Goal: Task Accomplishment & Management: Manage account settings

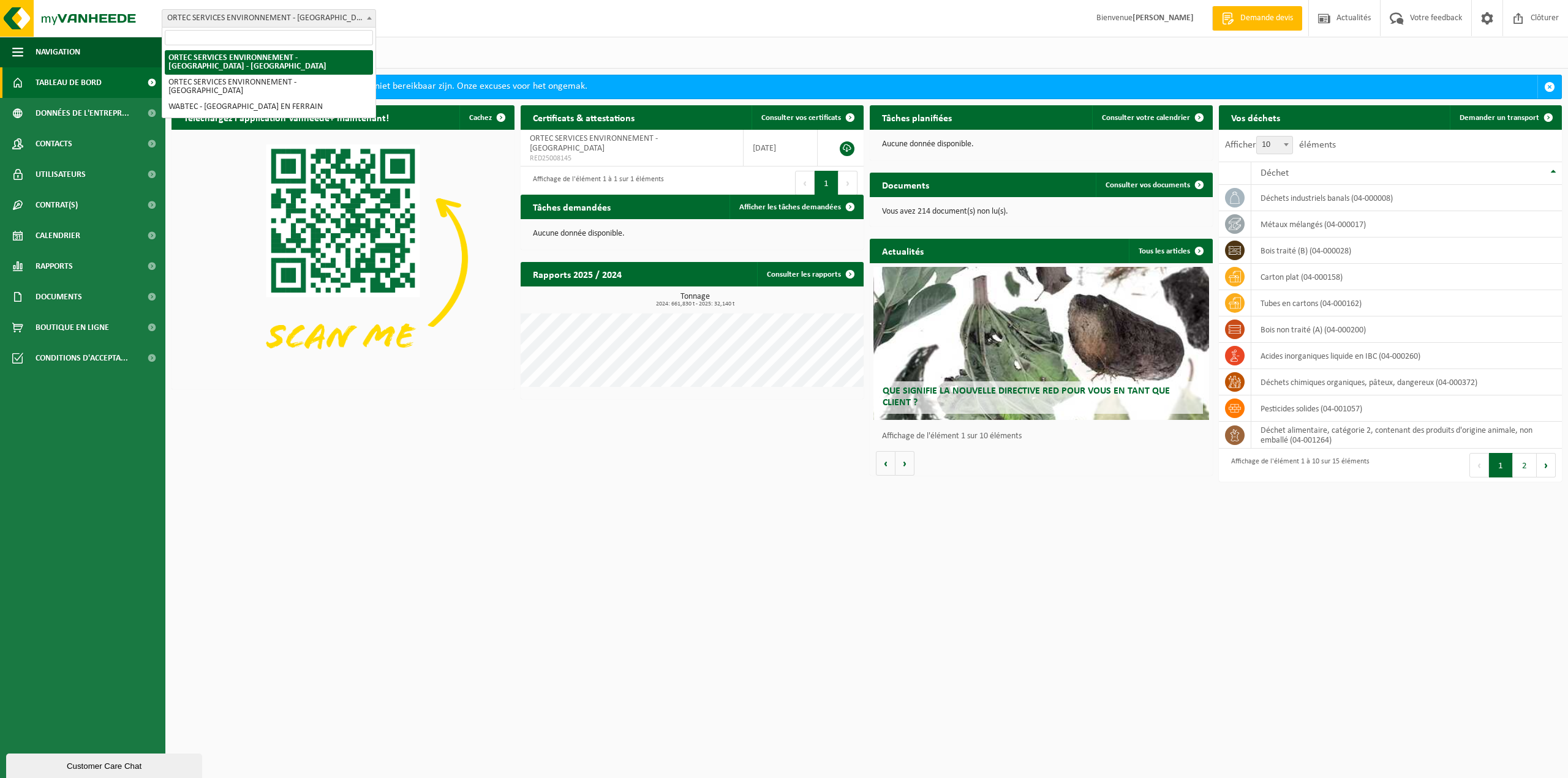
click at [344, 14] on span "ORTEC SERVICES ENVIRONNEMENT - [GEOGRAPHIC_DATA] - [GEOGRAPHIC_DATA]" at bounding box center [269, 18] width 213 height 17
select select "9580"
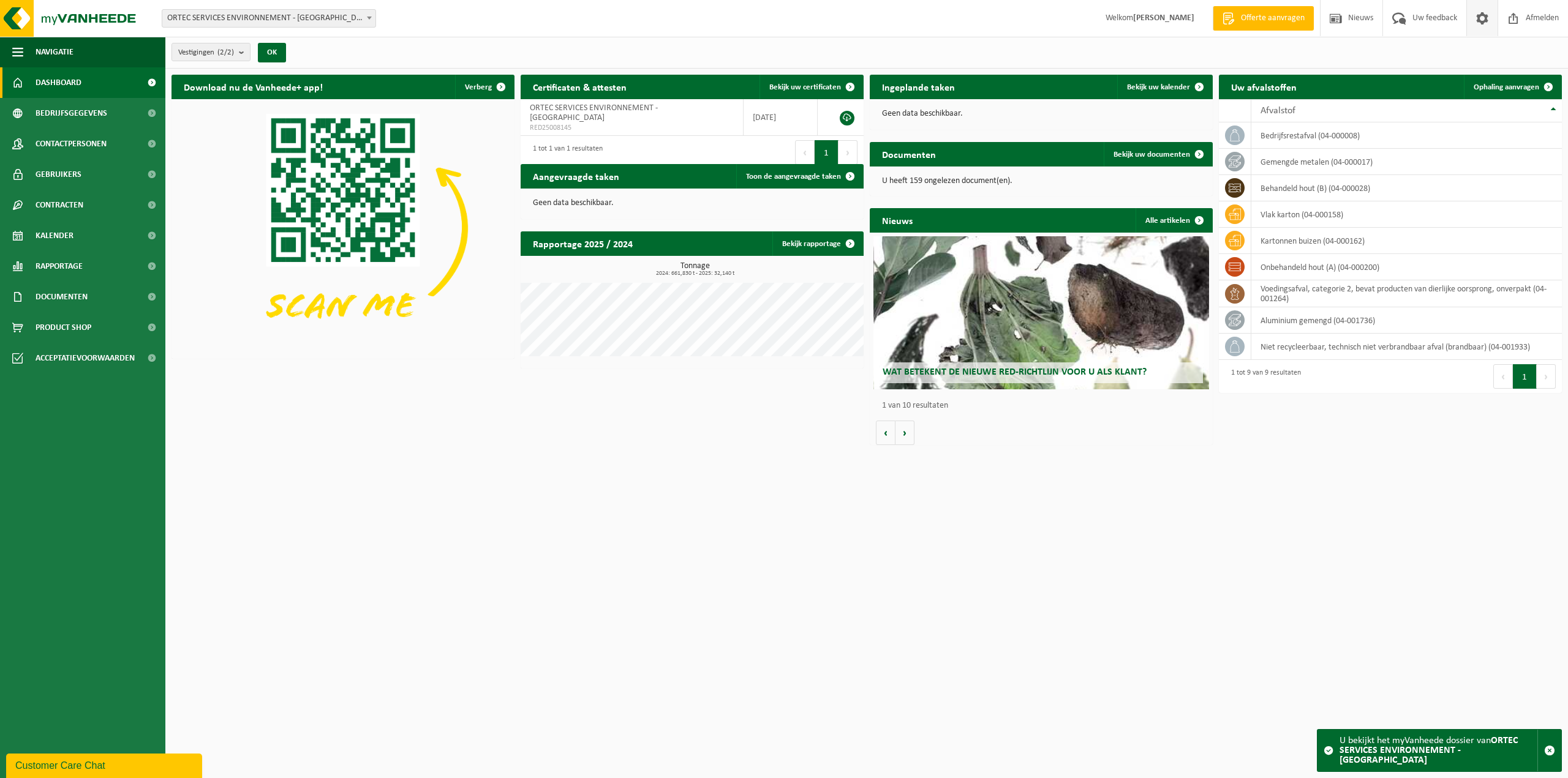
click at [1482, 20] on span at bounding box center [1482, 18] width 18 height 36
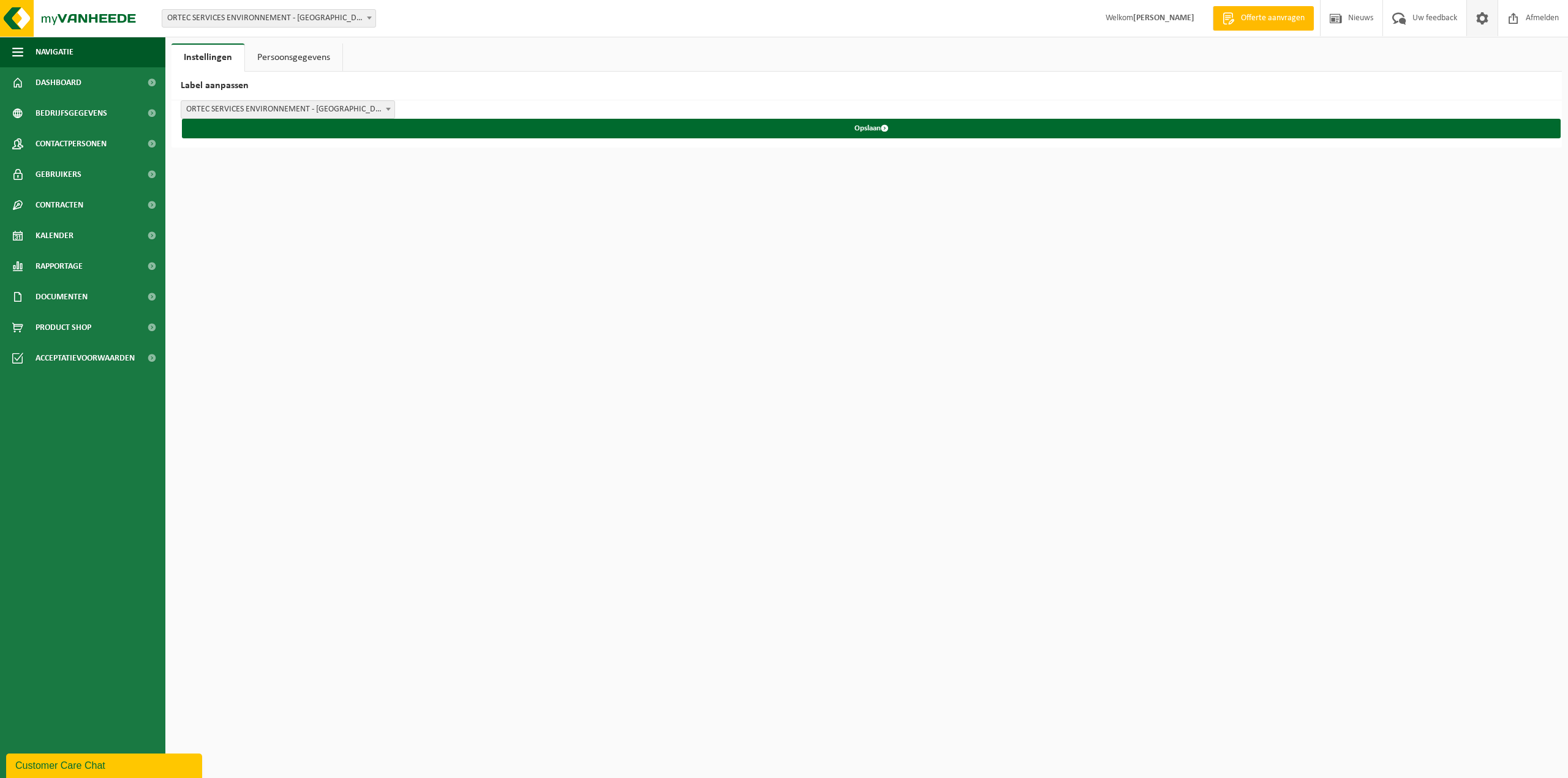
click at [309, 59] on link "Persoonsgegevens" at bounding box center [293, 57] width 97 height 28
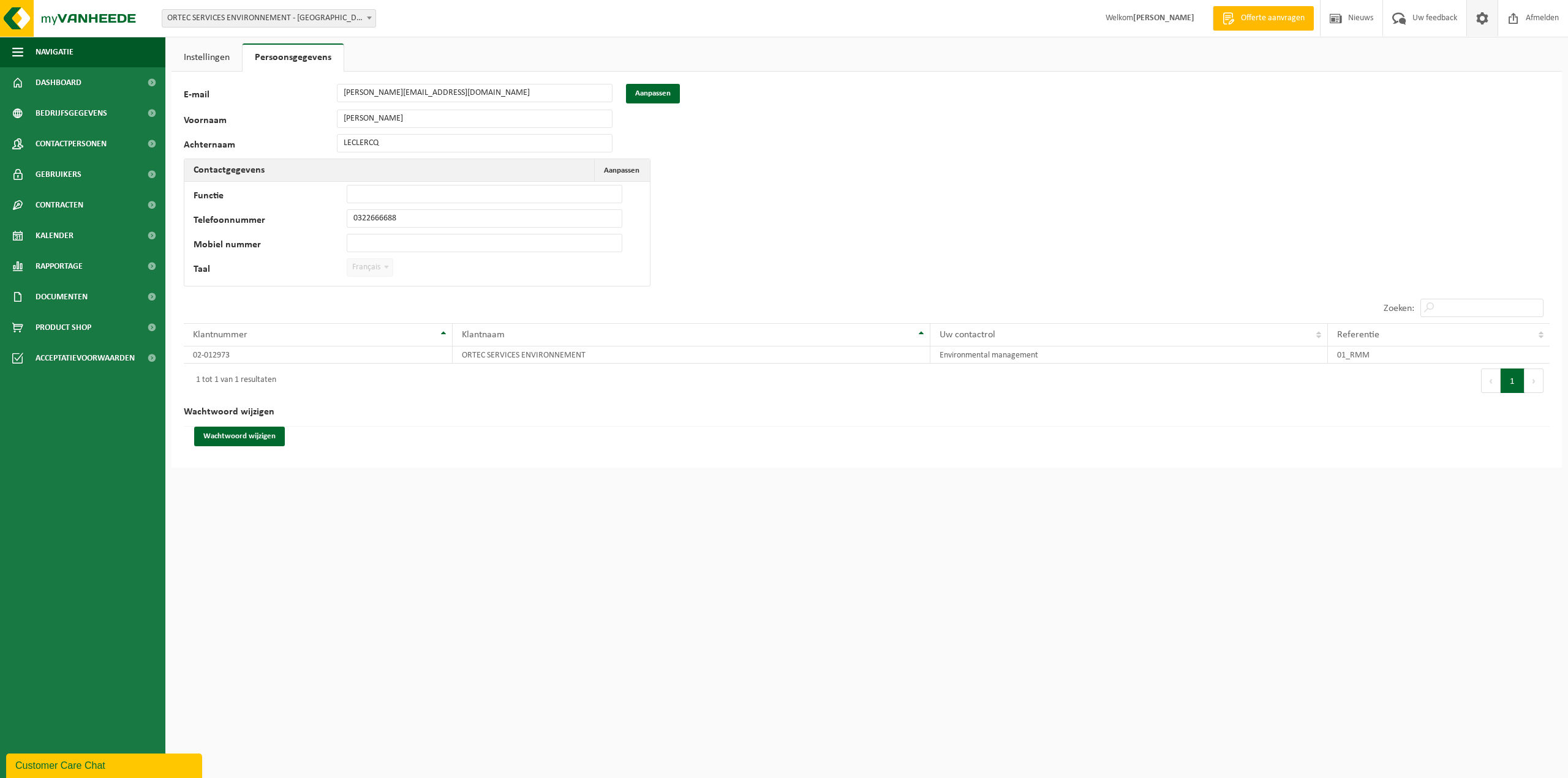
click at [369, 269] on span "Français" at bounding box center [370, 267] width 45 height 17
click at [427, 438] on div "Wachtwoord wijzigen" at bounding box center [867, 441] width 1366 height 29
click at [55, 54] on span "Navigatie" at bounding box center [55, 52] width 38 height 31
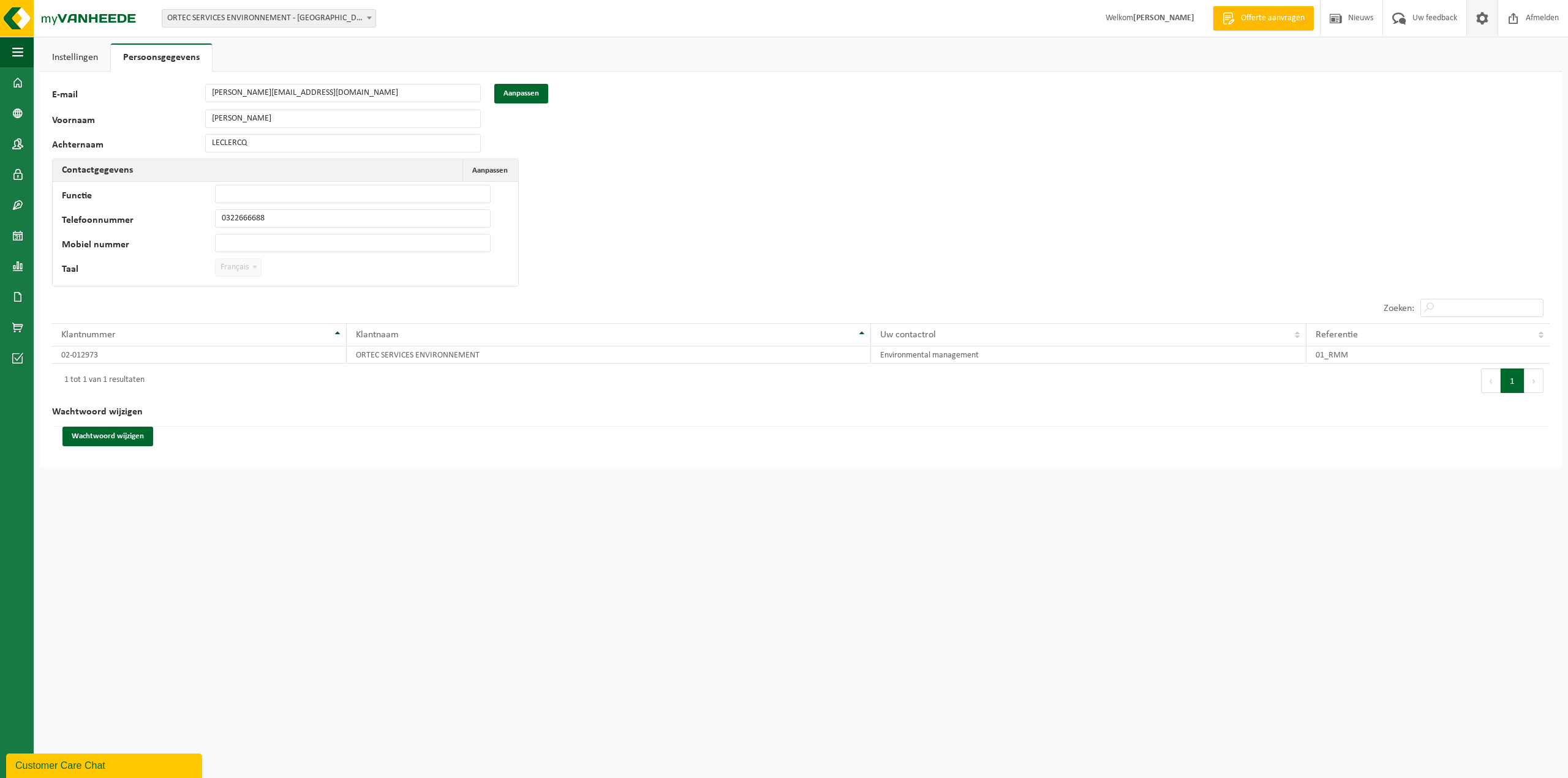
click at [70, 51] on link "Instellingen" at bounding box center [75, 57] width 70 height 28
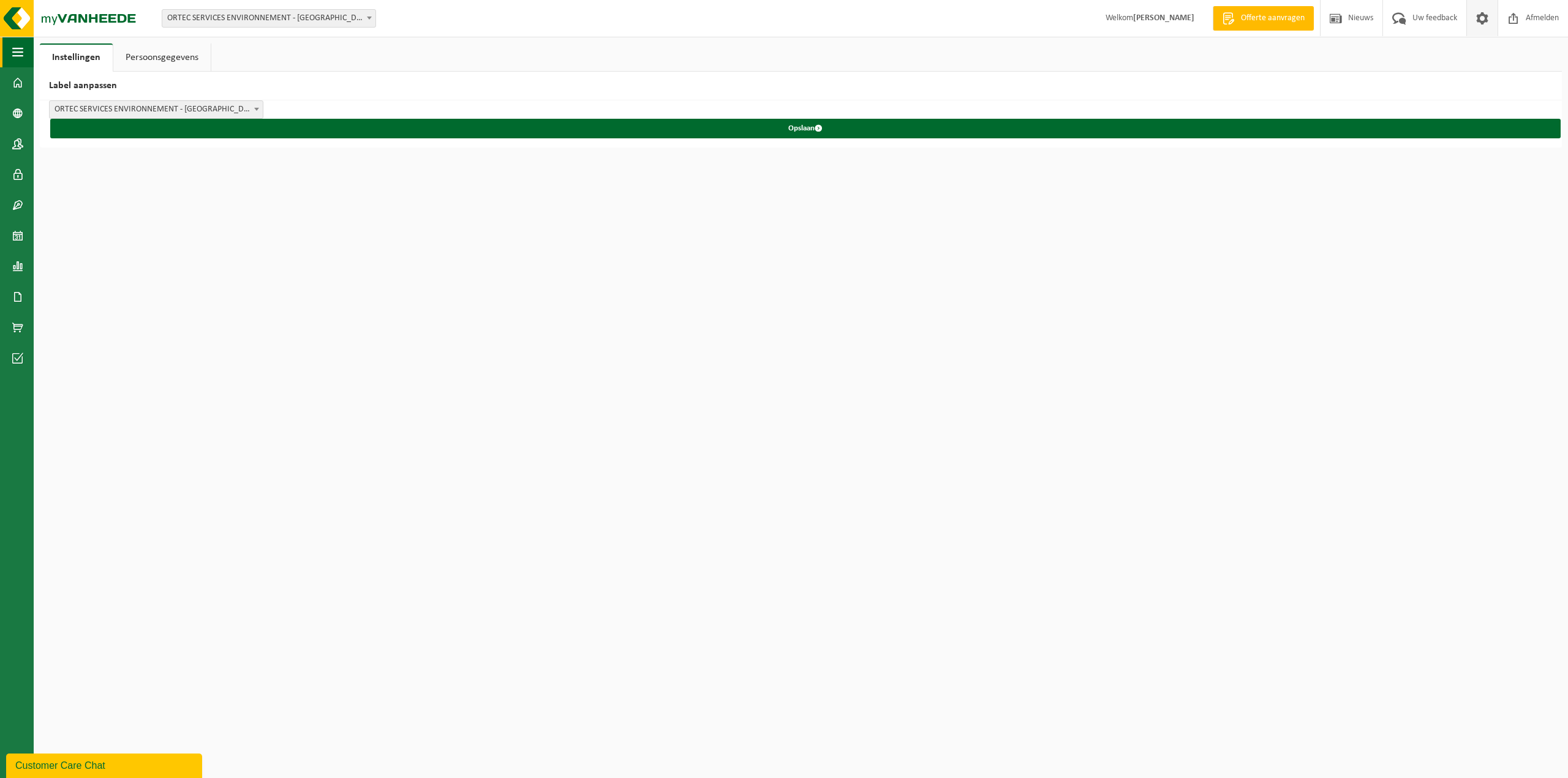
click at [26, 53] on button "Navigatie" at bounding box center [17, 52] width 34 height 31
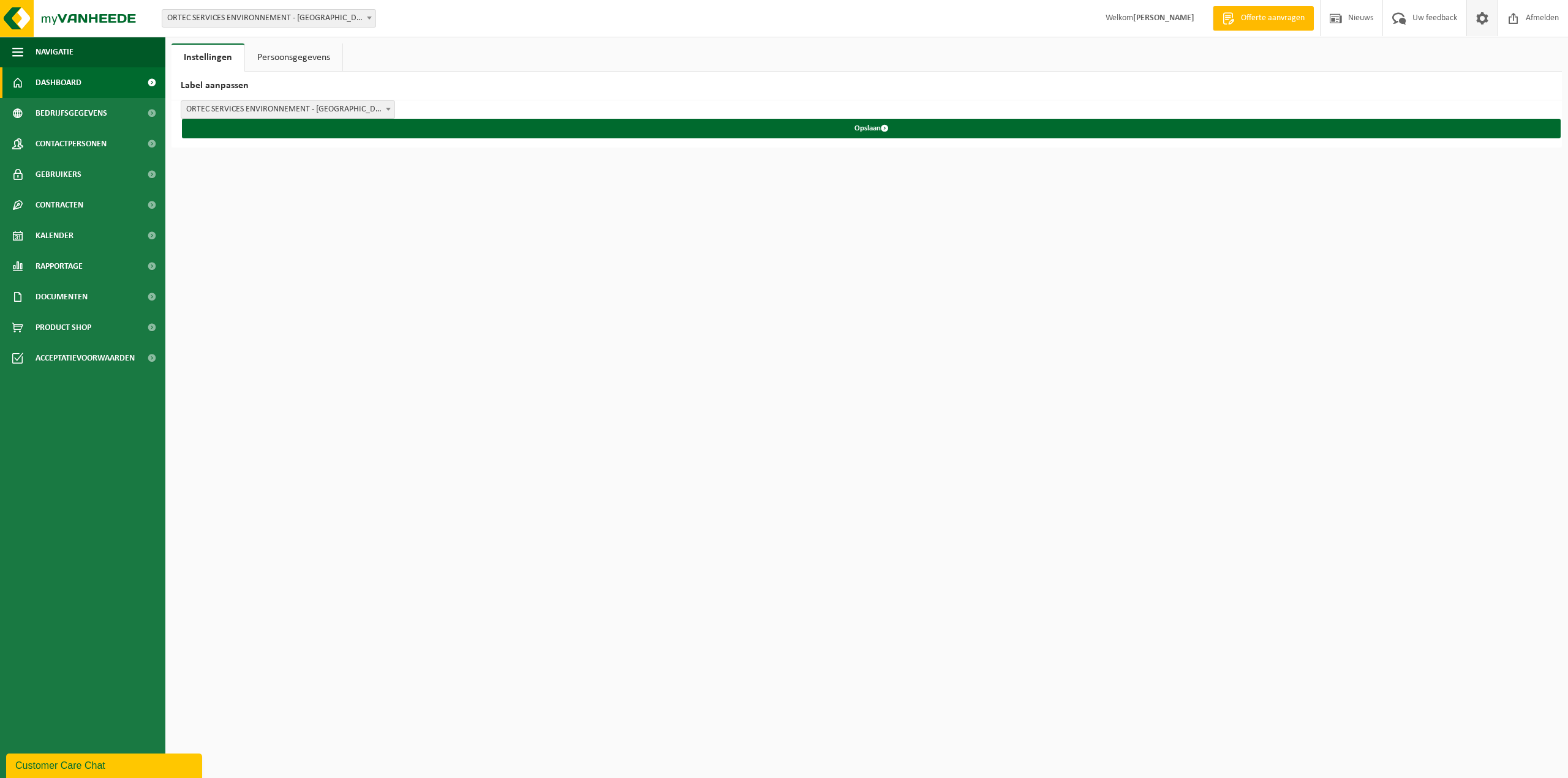
click at [45, 86] on span "Dashboard" at bounding box center [58, 83] width 46 height 31
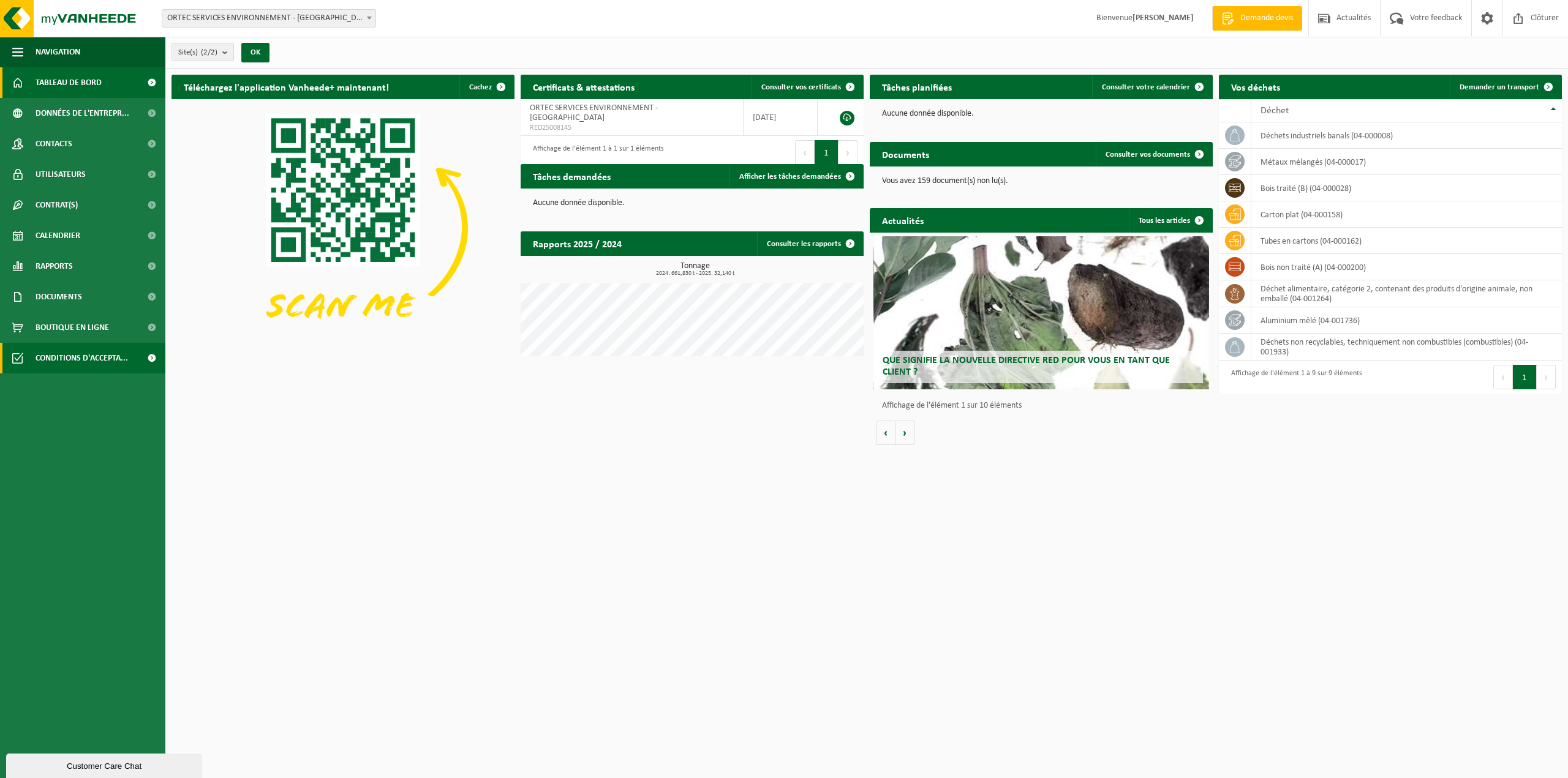
click at [55, 360] on span "Conditions d'accepta..." at bounding box center [82, 358] width 93 height 31
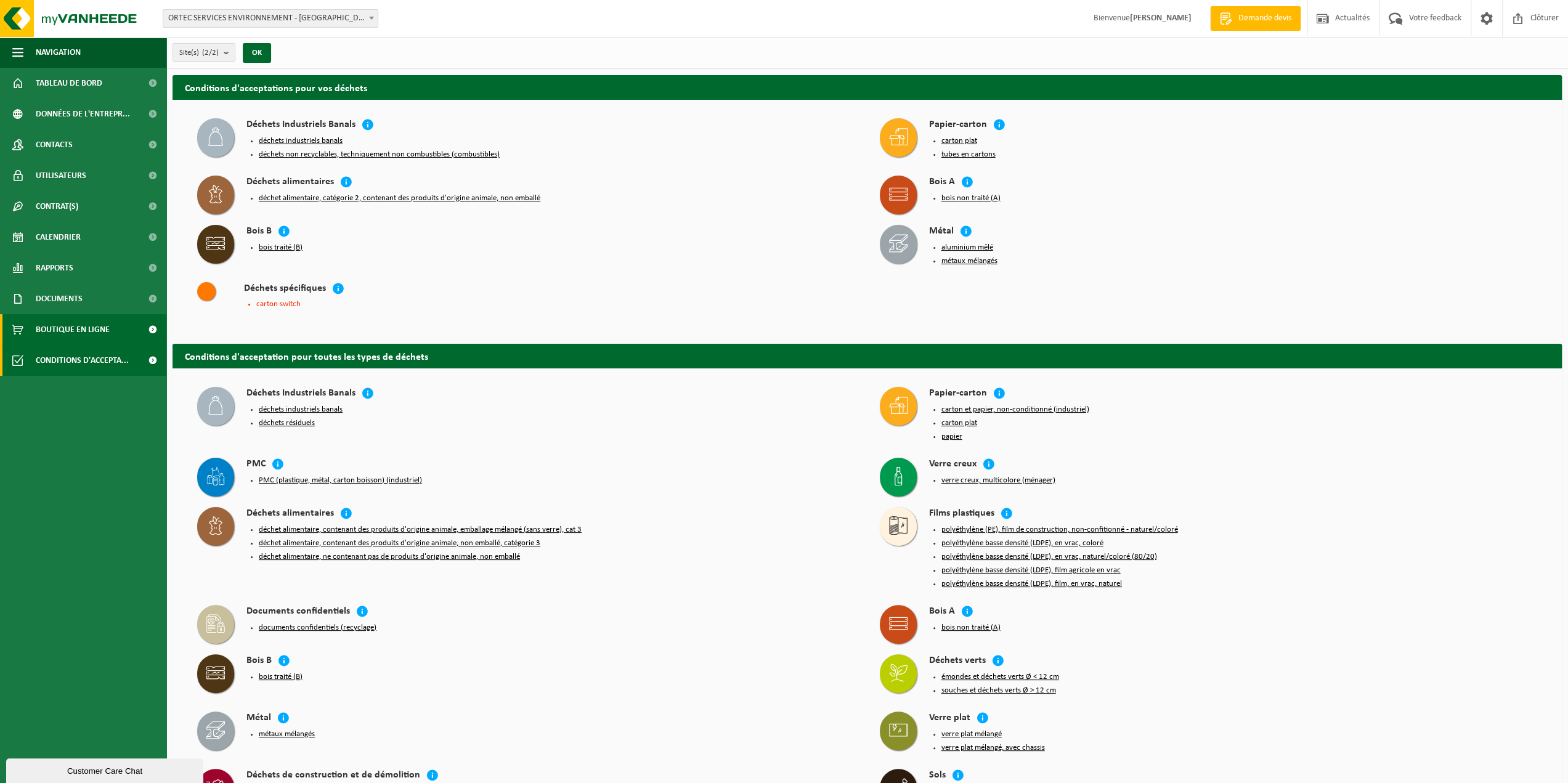
click at [93, 332] on span "Boutique en ligne" at bounding box center [72, 329] width 74 height 31
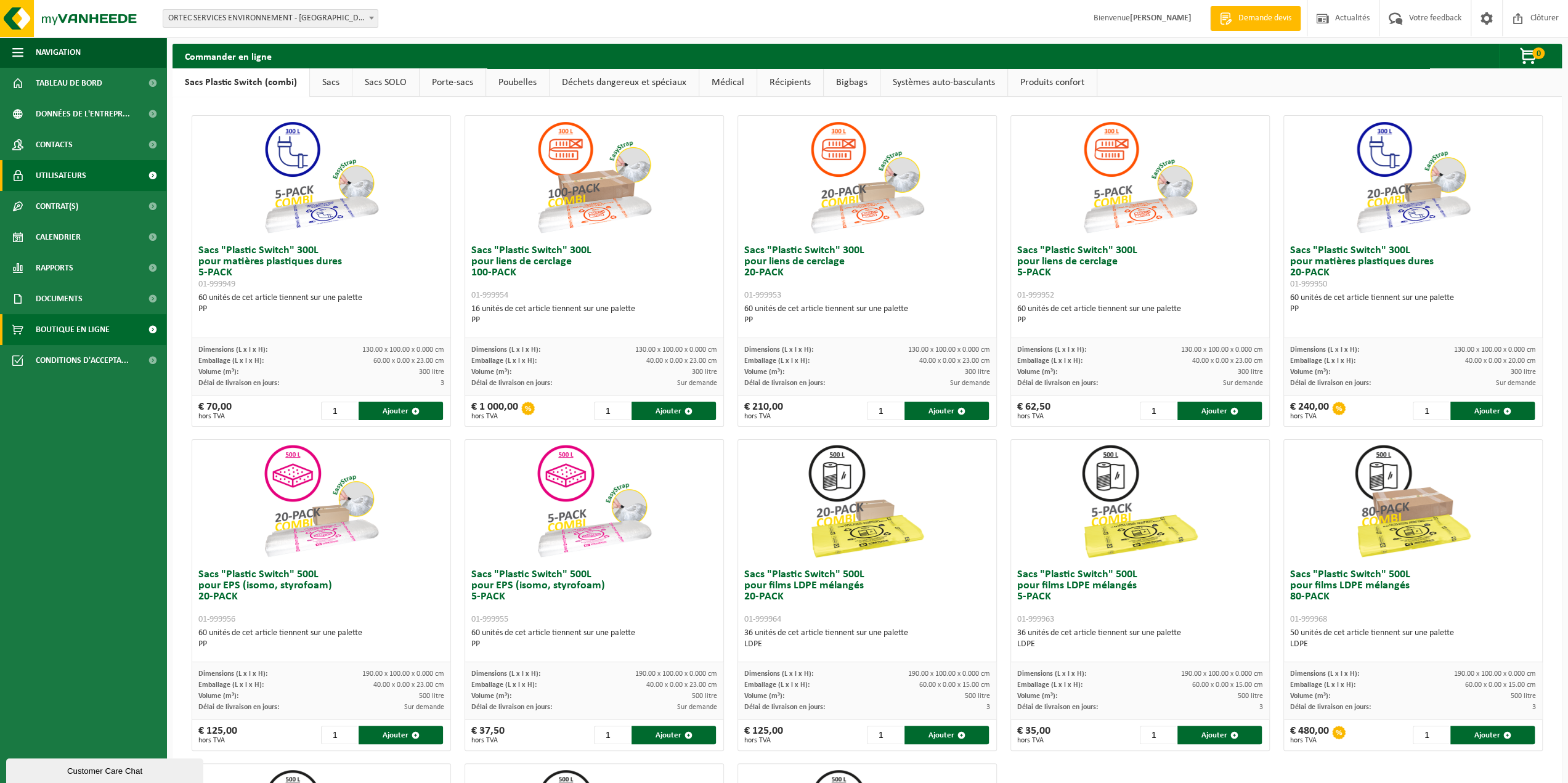
click at [56, 183] on span "Utilisateurs" at bounding box center [61, 175] width 50 height 31
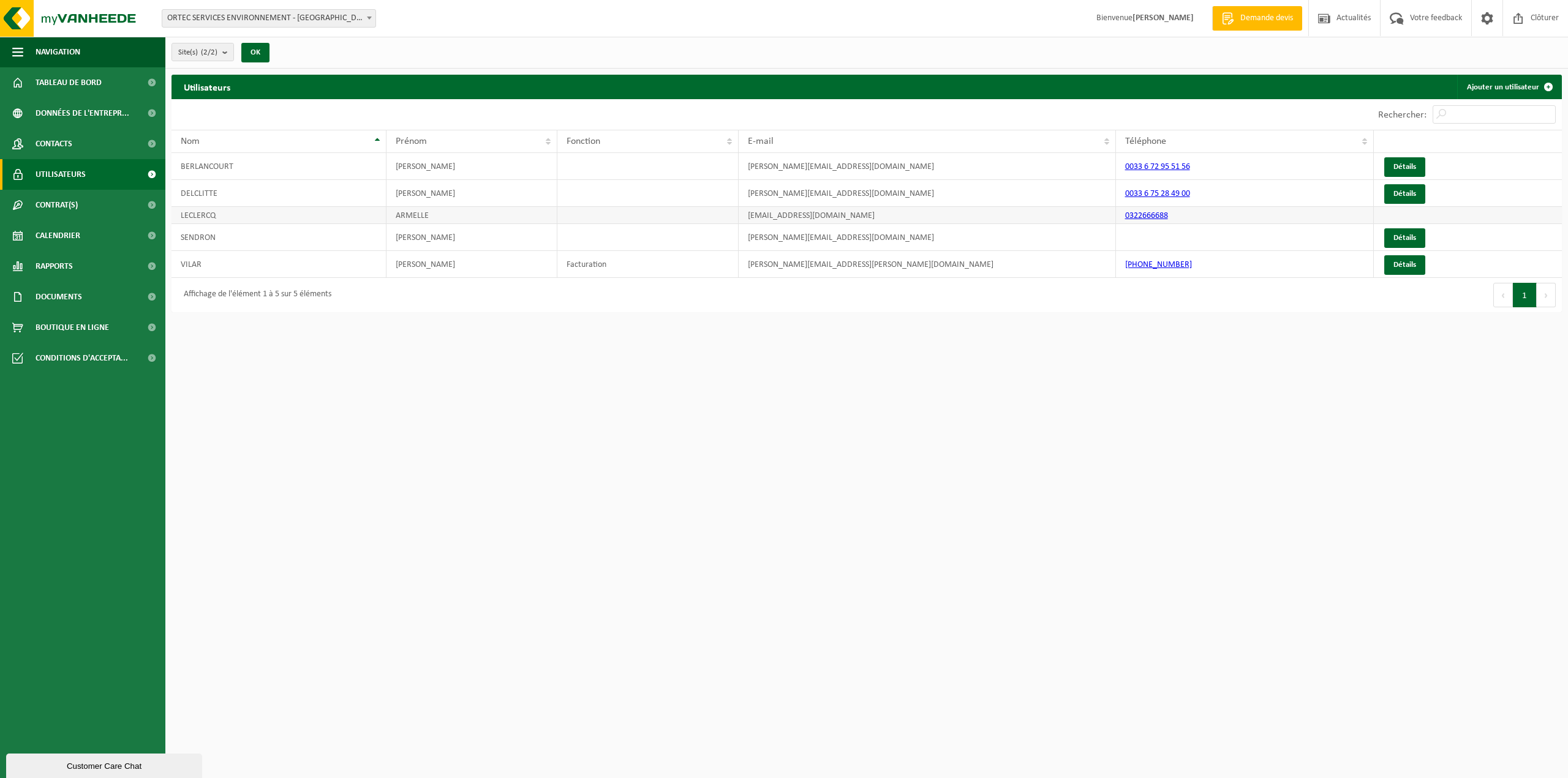
click at [1410, 214] on td at bounding box center [1468, 215] width 188 height 17
click at [57, 151] on span "Contacts" at bounding box center [54, 143] width 37 height 31
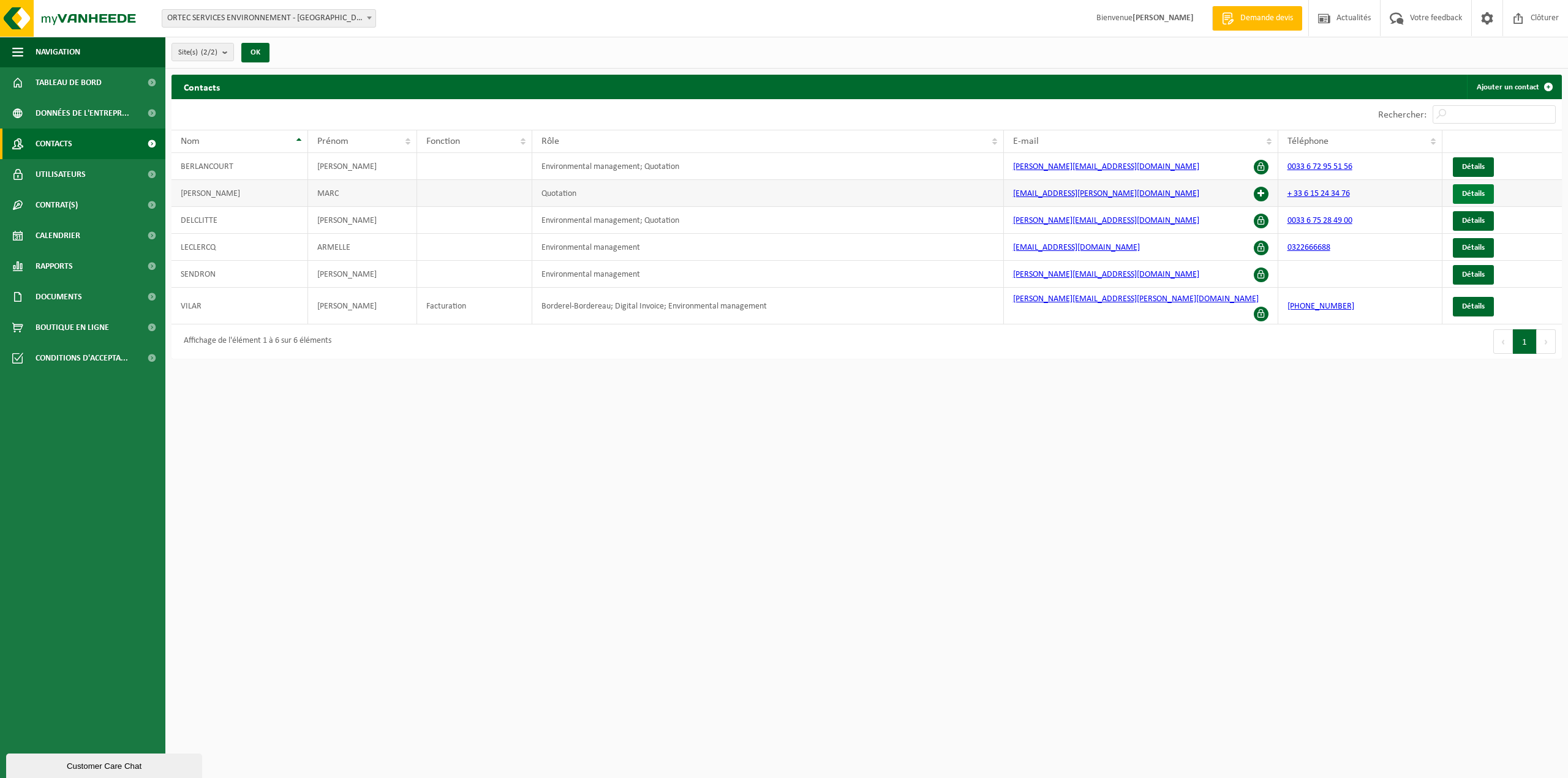
click at [1473, 193] on span "Détails" at bounding box center [1473, 194] width 23 height 8
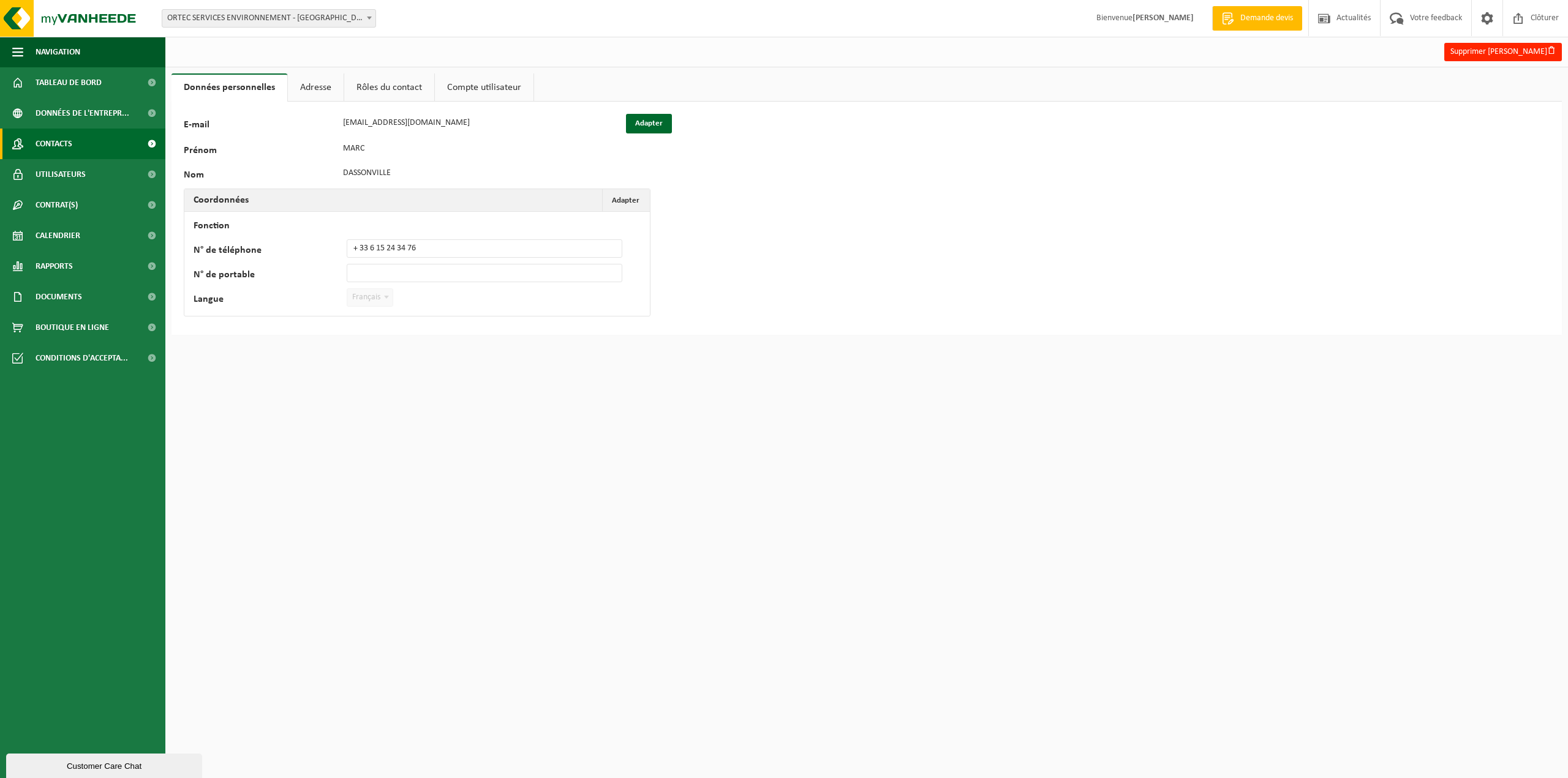
click at [68, 145] on span "Contacts" at bounding box center [54, 143] width 37 height 31
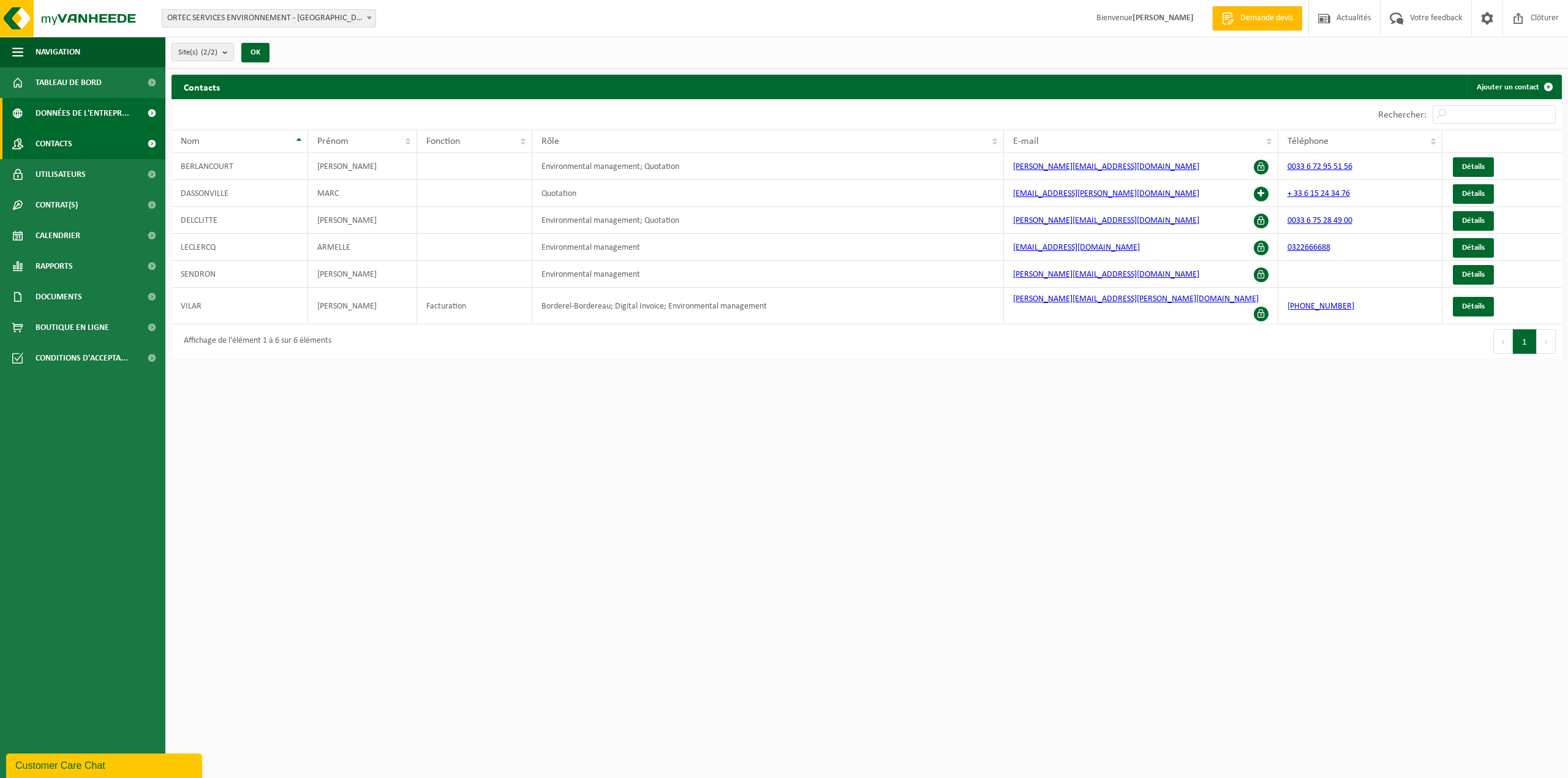
click at [56, 117] on span "Données de l'entrepr..." at bounding box center [83, 113] width 94 height 31
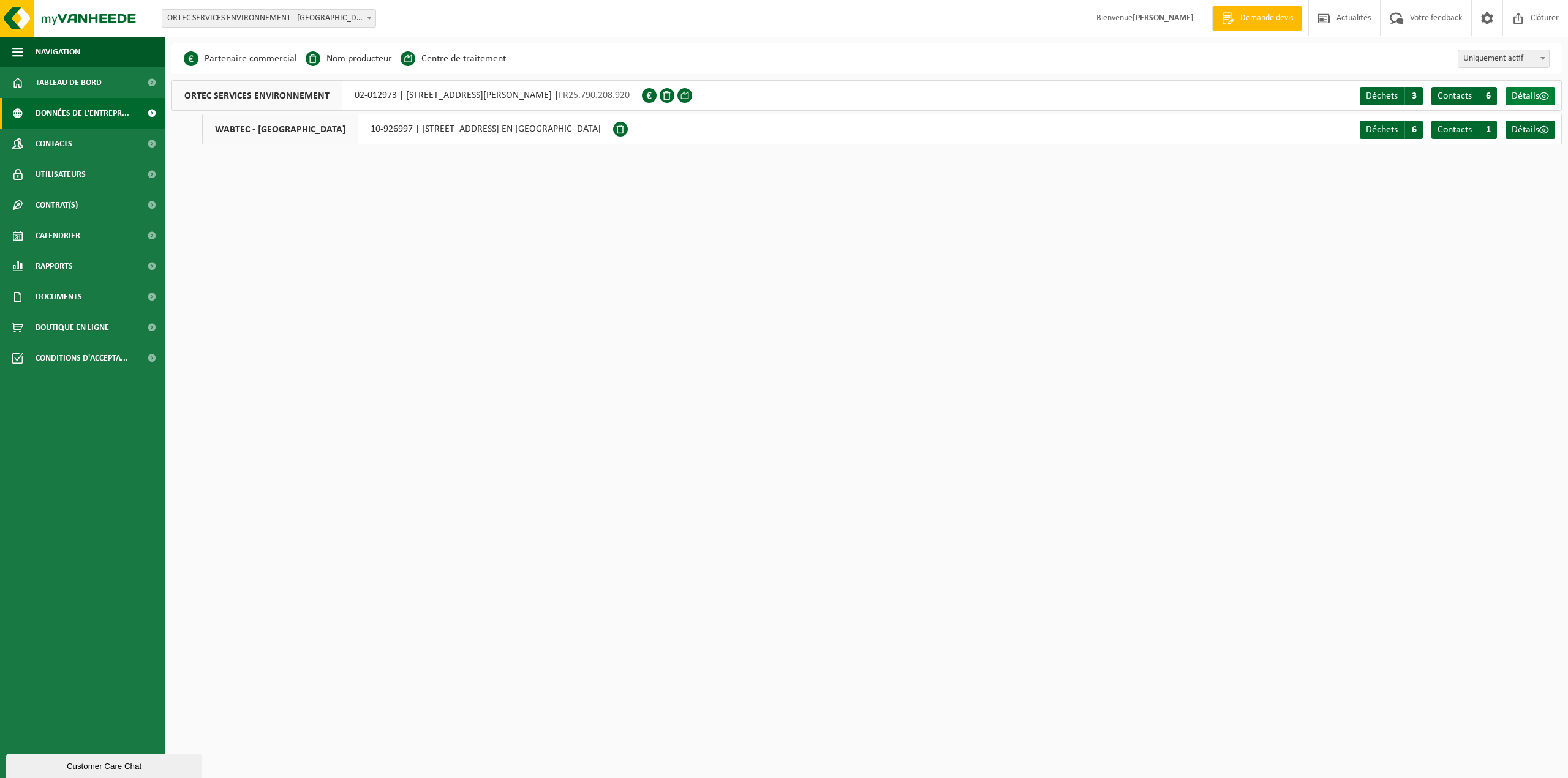
click at [1535, 95] on span "Détails" at bounding box center [1525, 96] width 28 height 10
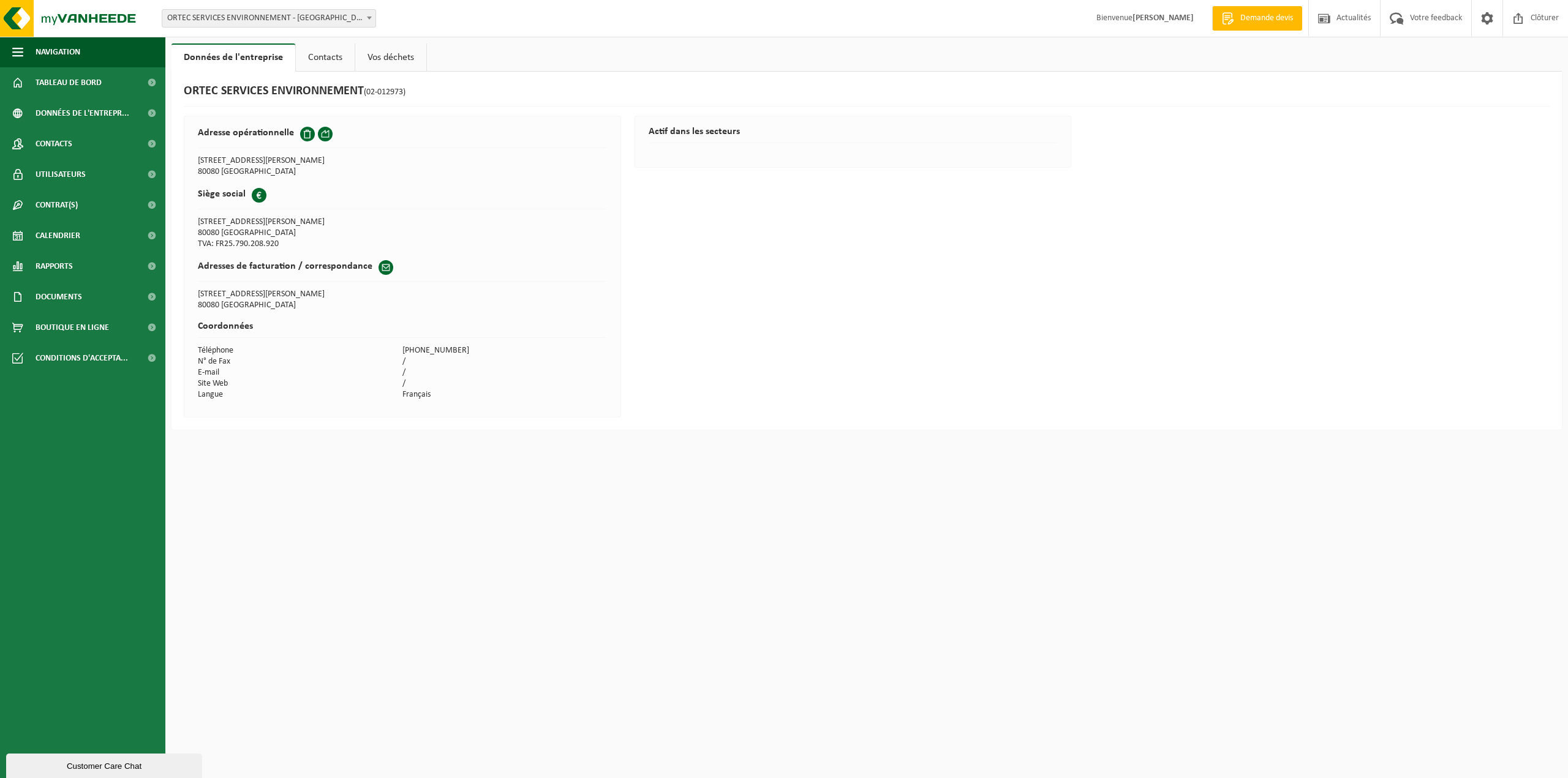
click at [382, 57] on link "Vos déchets" at bounding box center [390, 57] width 71 height 28
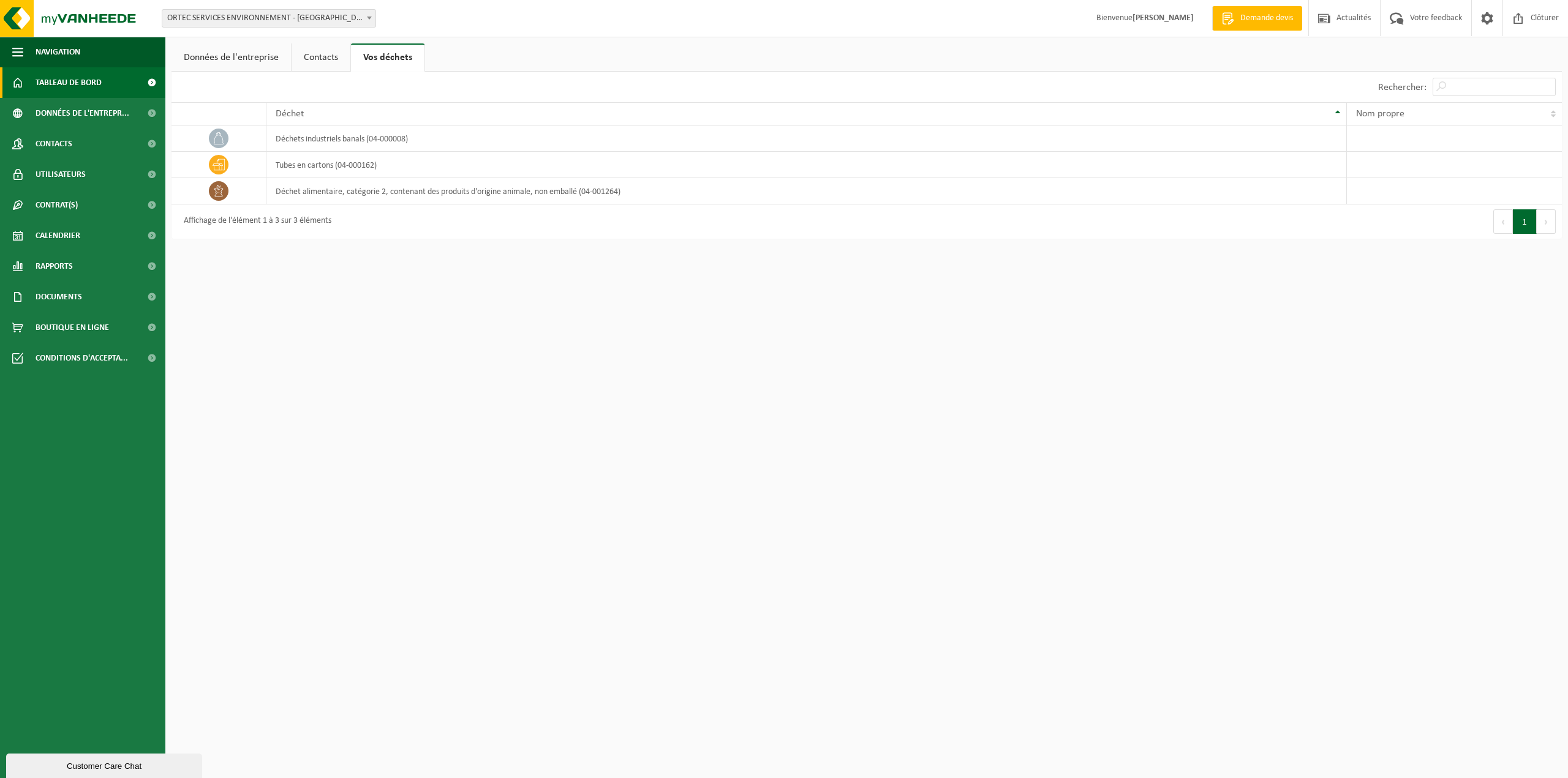
click at [41, 78] on span "Tableau de bord" at bounding box center [69, 83] width 66 height 31
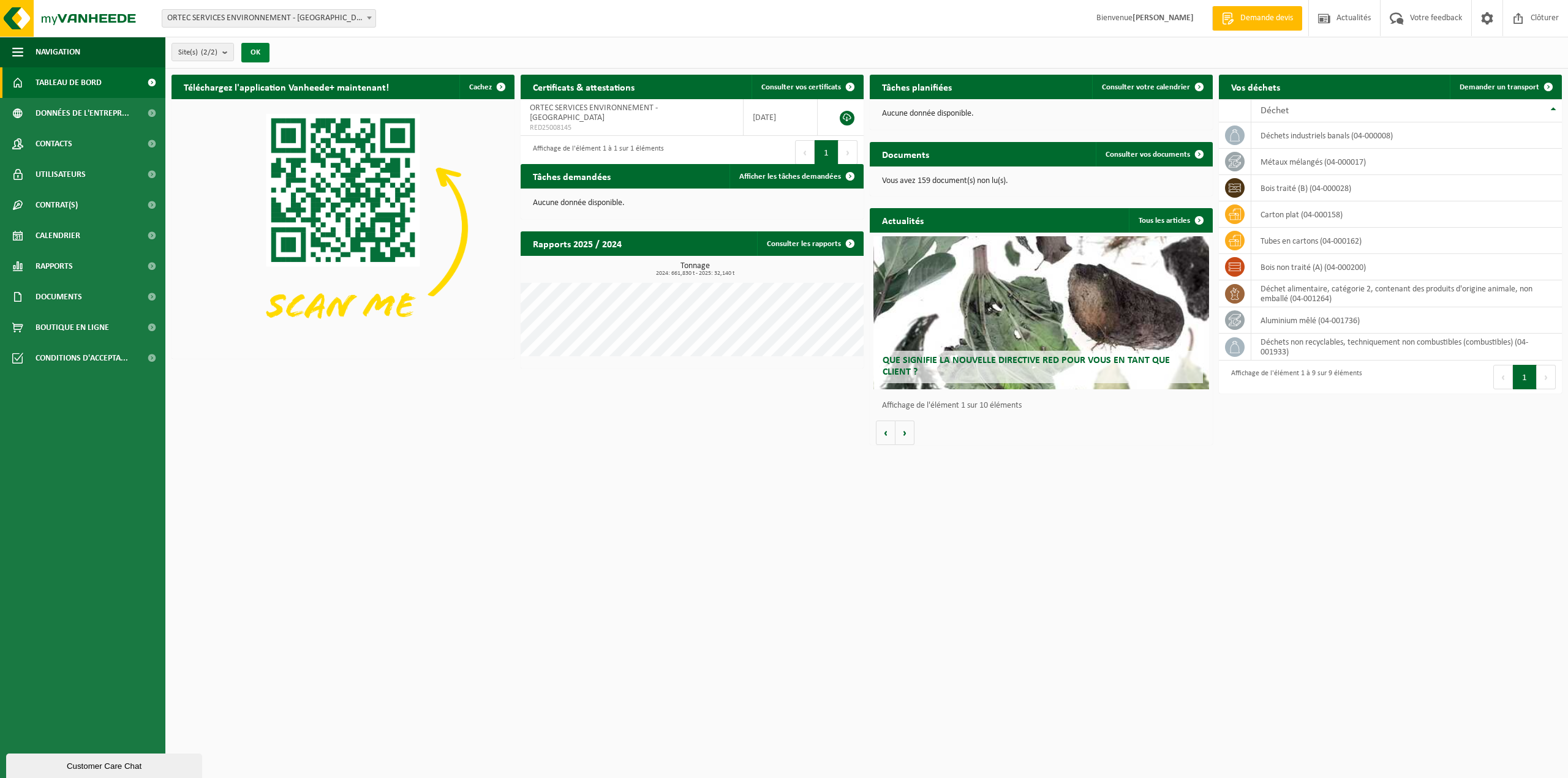
click at [259, 56] on button "OK" at bounding box center [255, 52] width 28 height 19
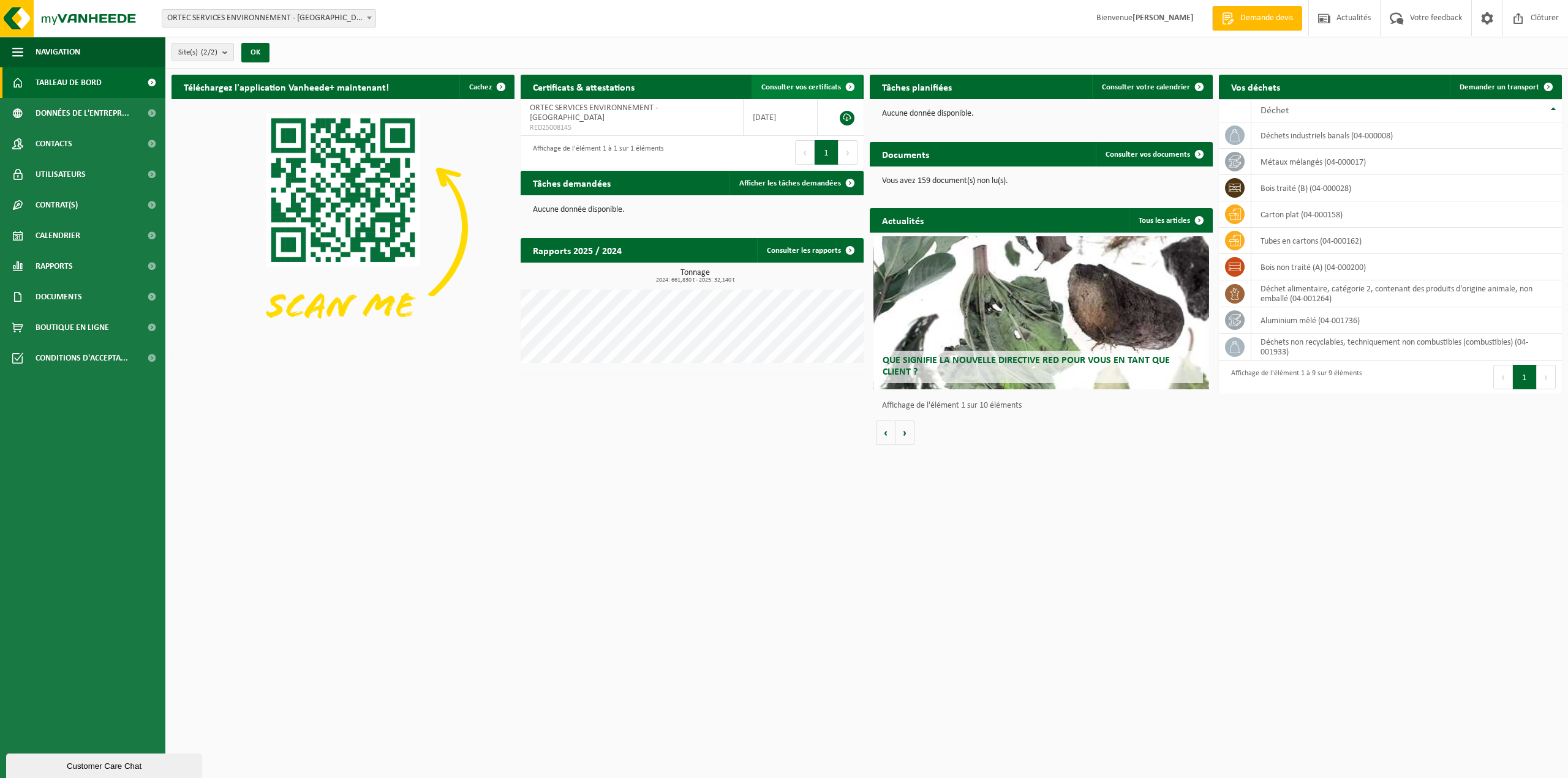
click at [818, 93] on link "Consulter vos certificats" at bounding box center [807, 86] width 111 height 24
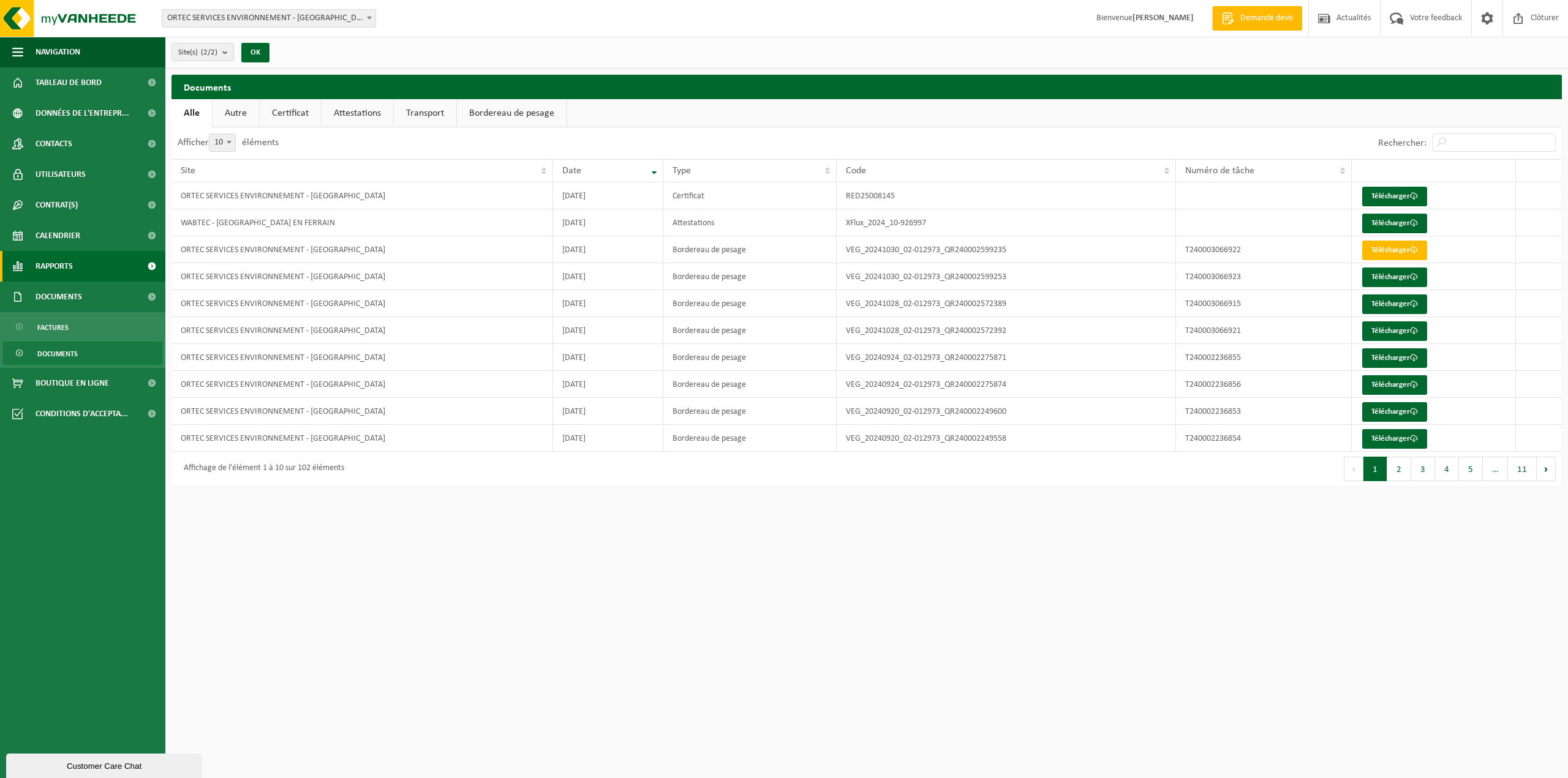
click at [44, 261] on span "Rapports" at bounding box center [55, 266] width 38 height 31
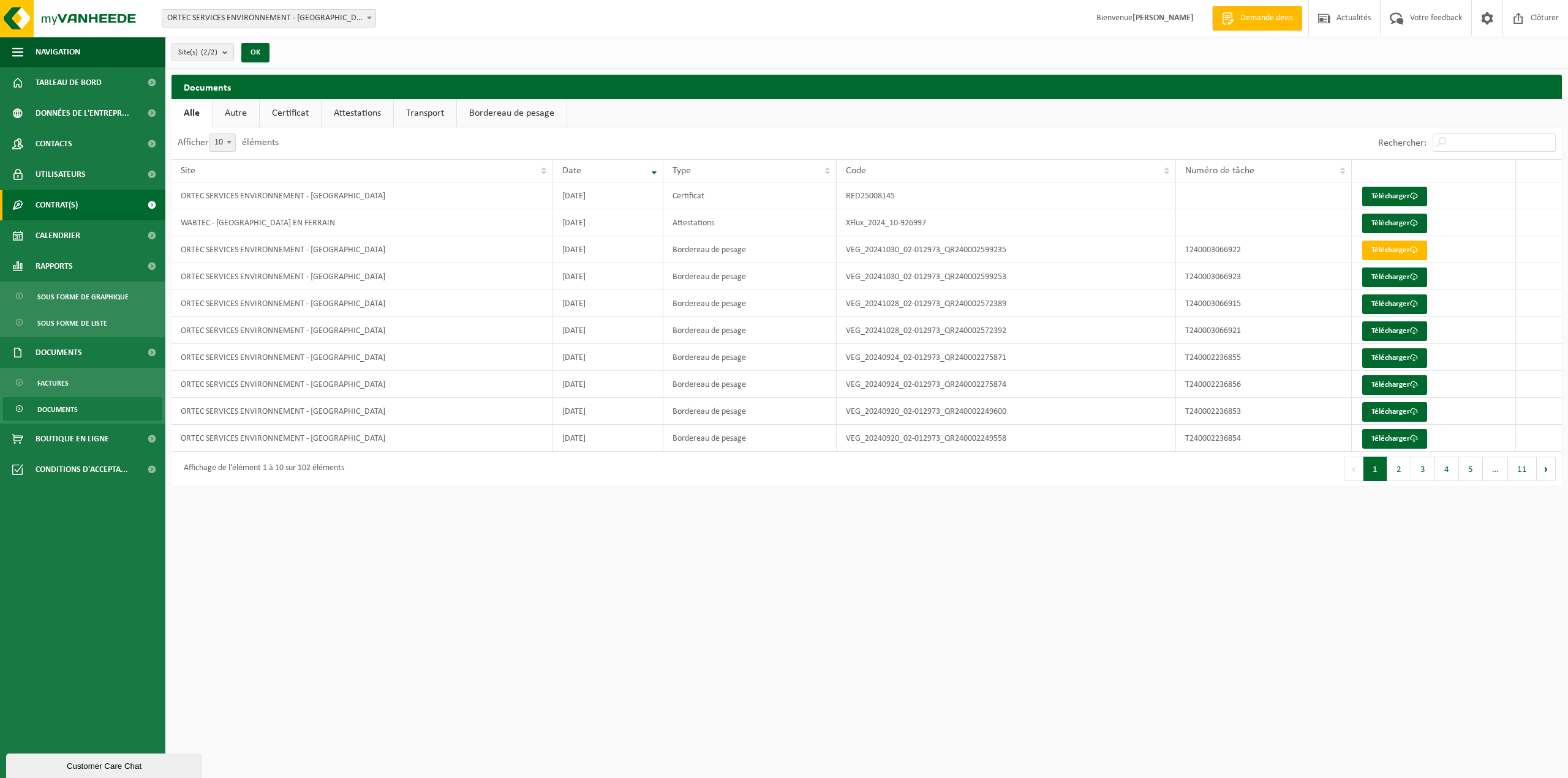
click at [45, 204] on span "Contrat(s)" at bounding box center [56, 205] width 42 height 31
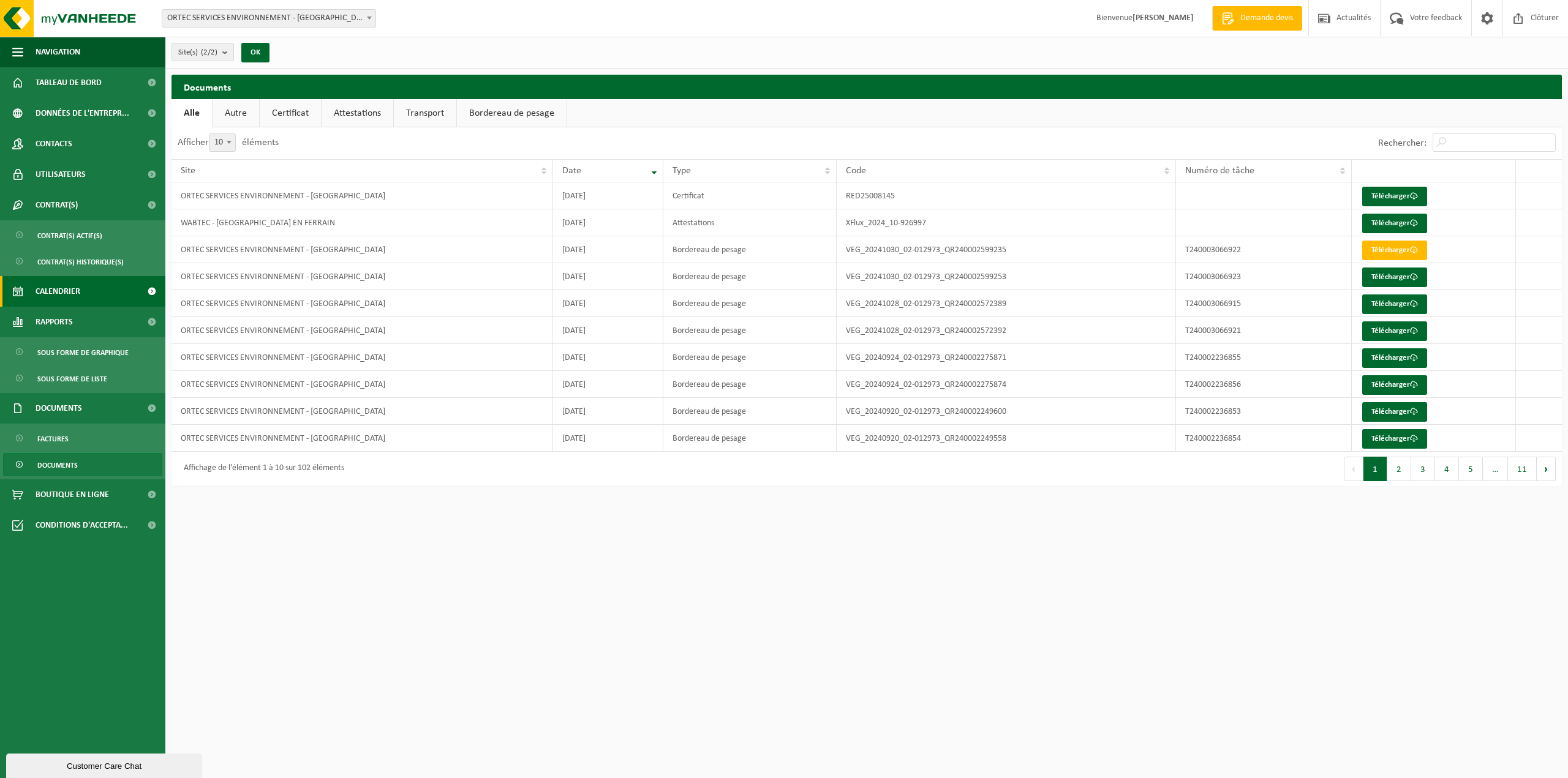
click at [60, 288] on span "Calendrier" at bounding box center [58, 291] width 44 height 31
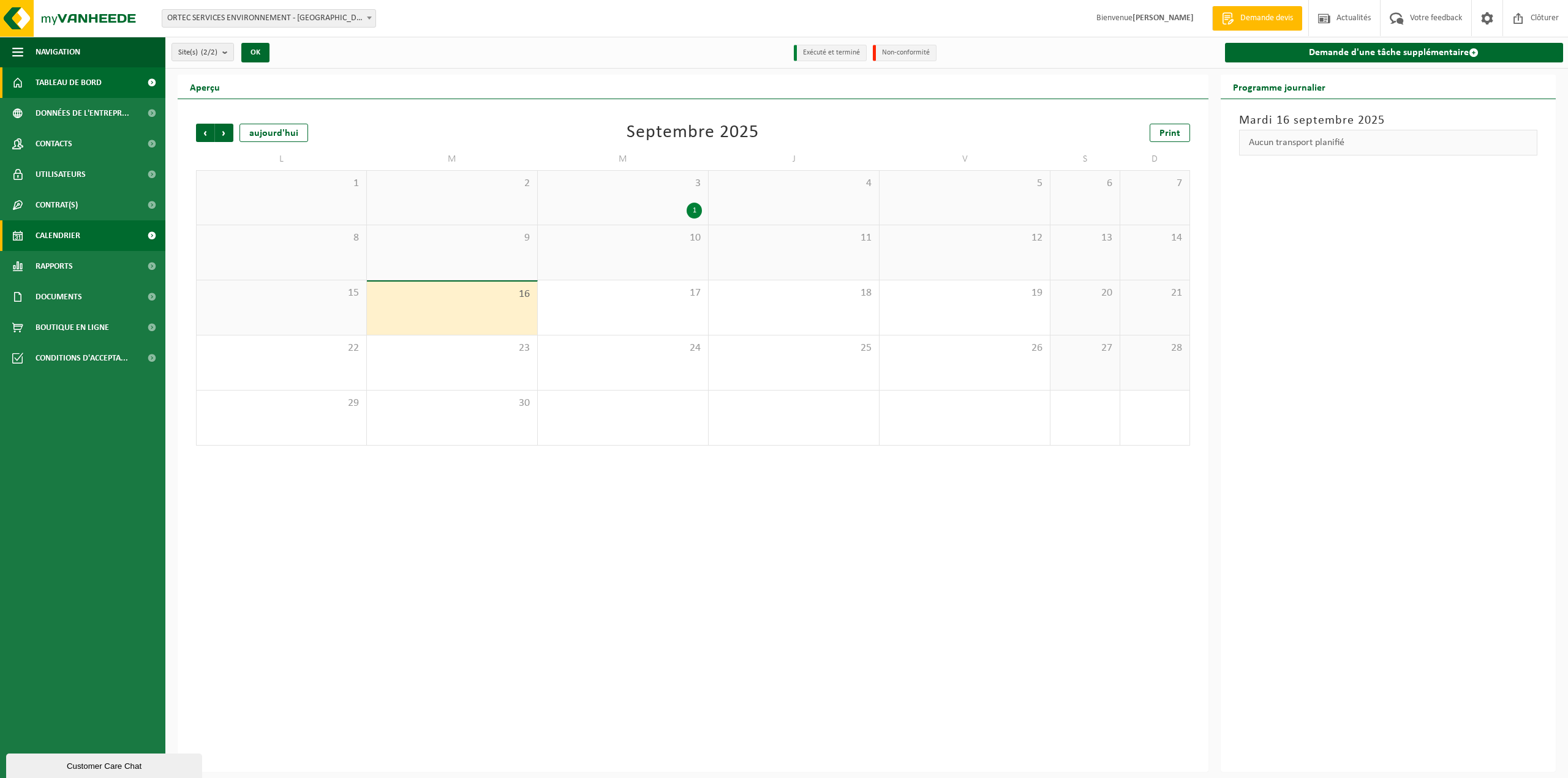
click at [68, 88] on span "Tableau de bord" at bounding box center [69, 83] width 66 height 31
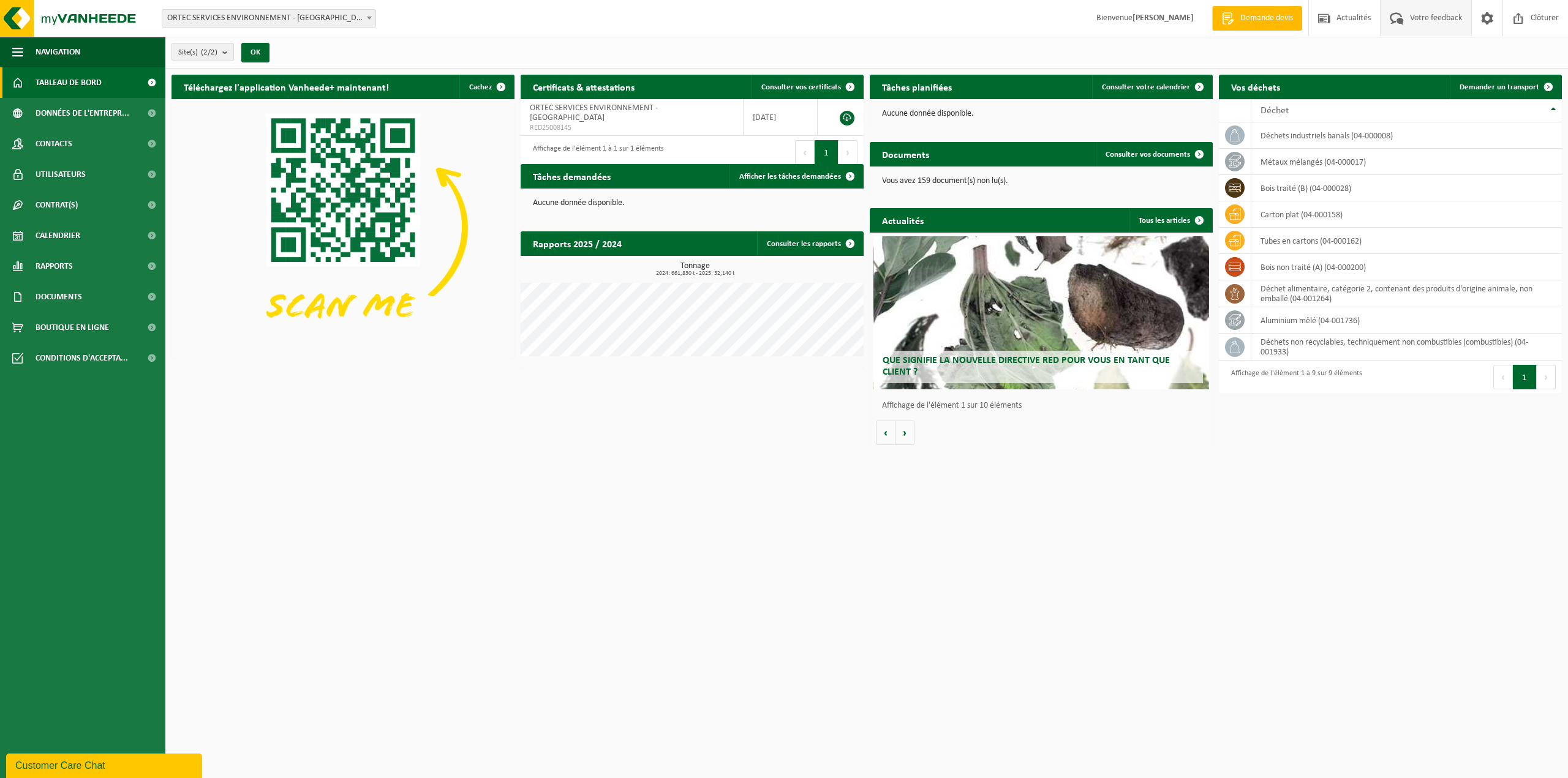
click at [1396, 16] on span at bounding box center [1397, 18] width 20 height 36
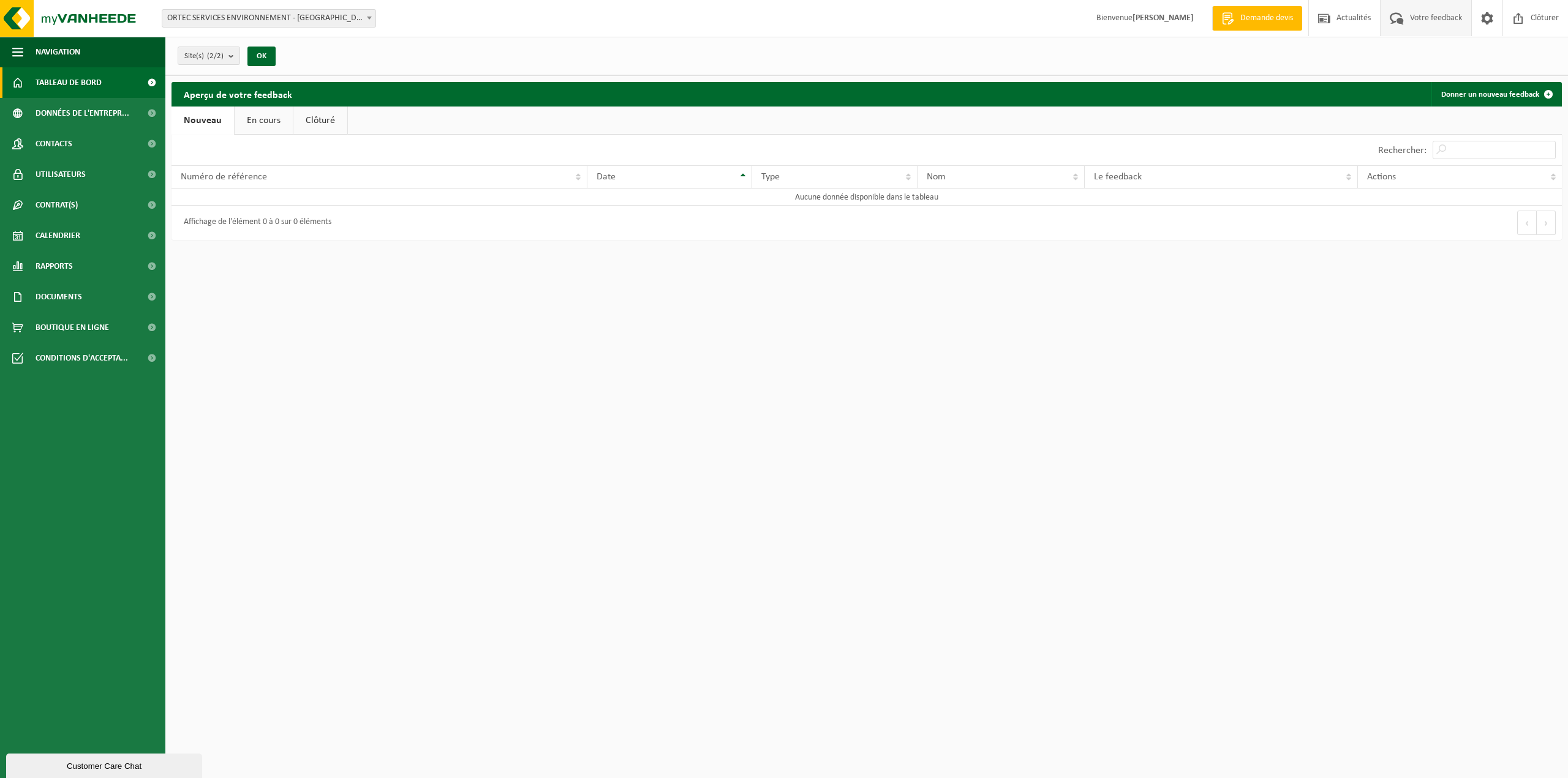
click at [59, 88] on span "Tableau de bord" at bounding box center [69, 83] width 66 height 31
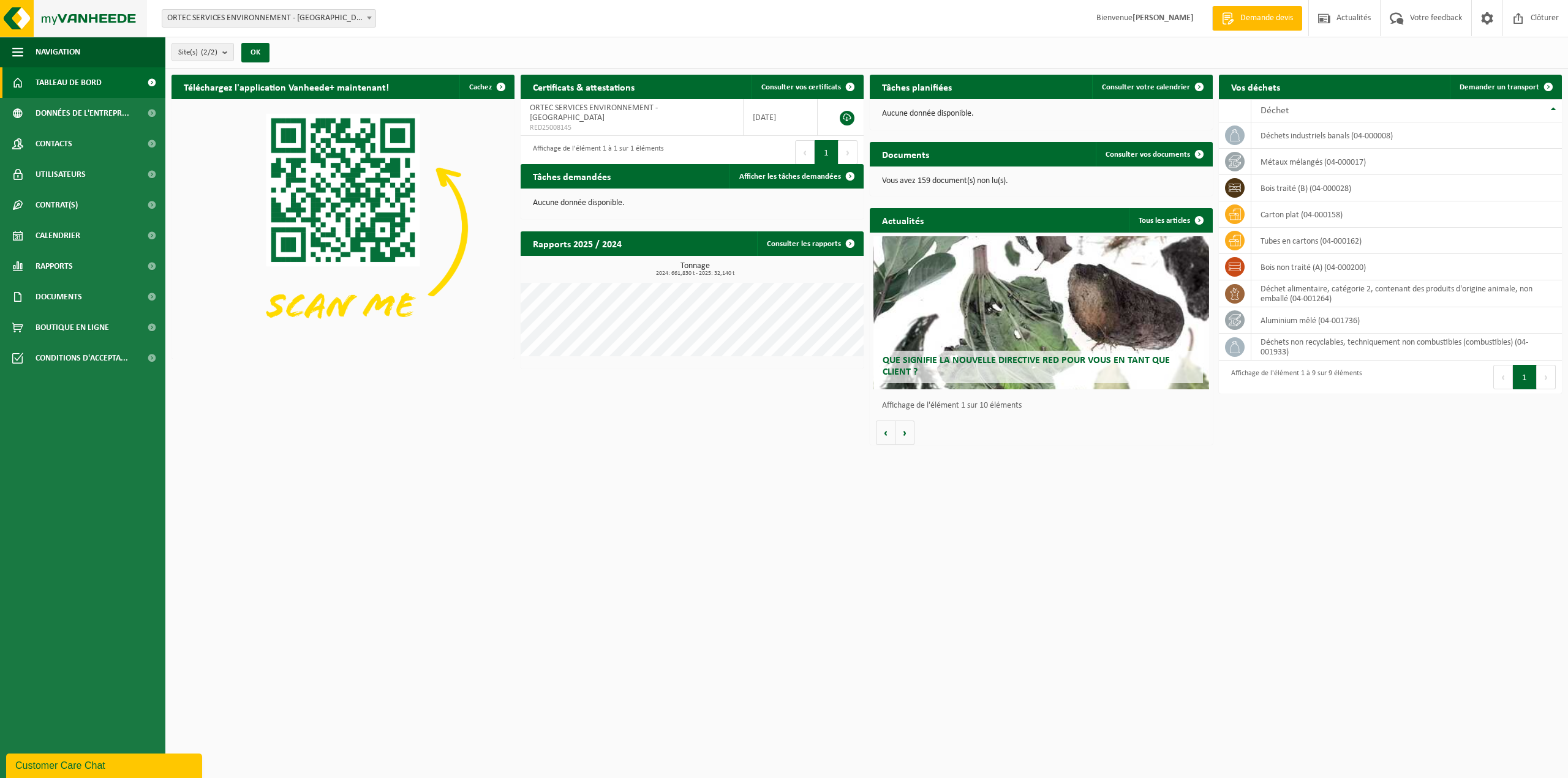
click at [81, 14] on img at bounding box center [73, 18] width 147 height 37
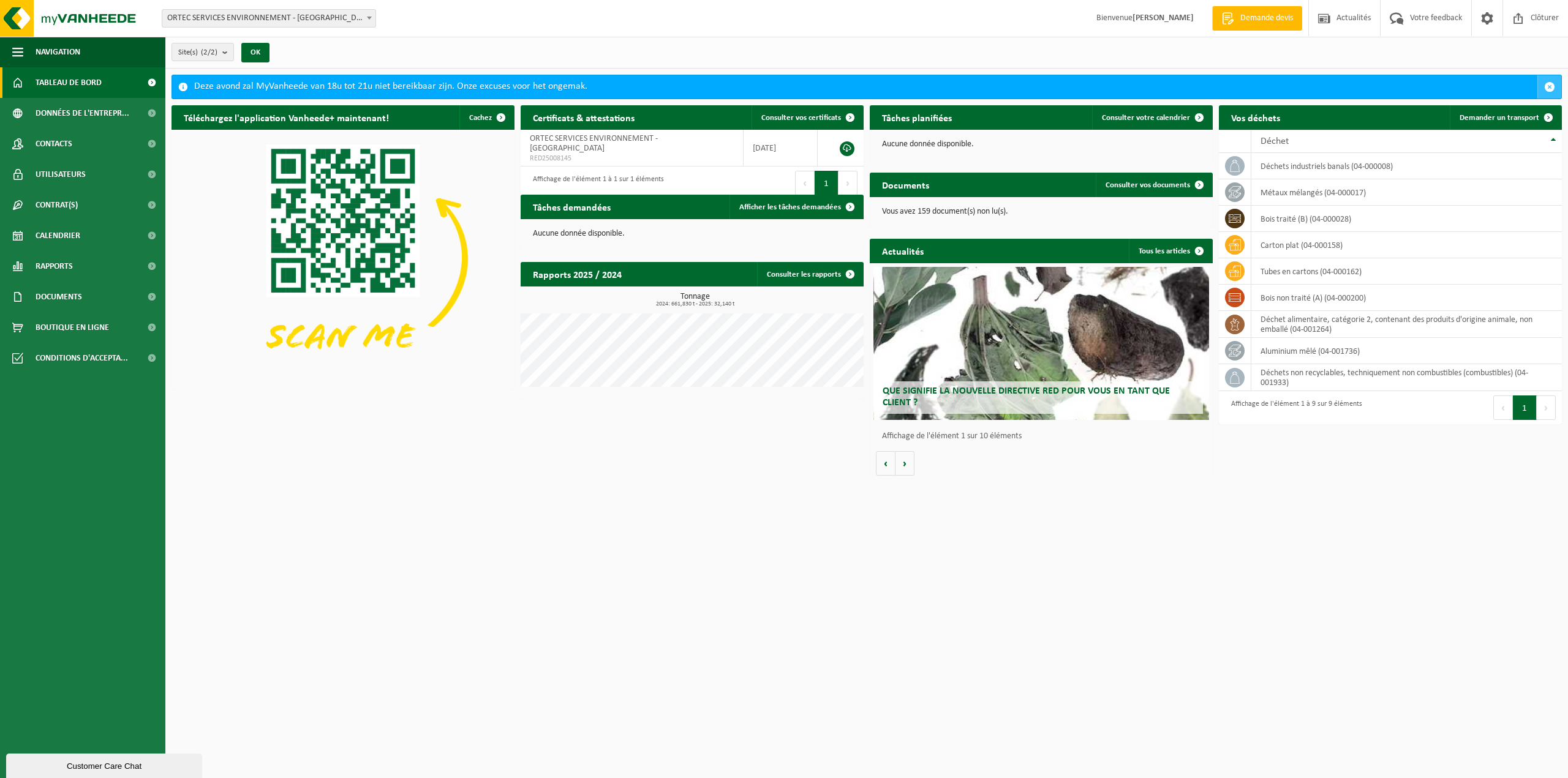
click at [1552, 89] on span "button" at bounding box center [1550, 87] width 11 height 11
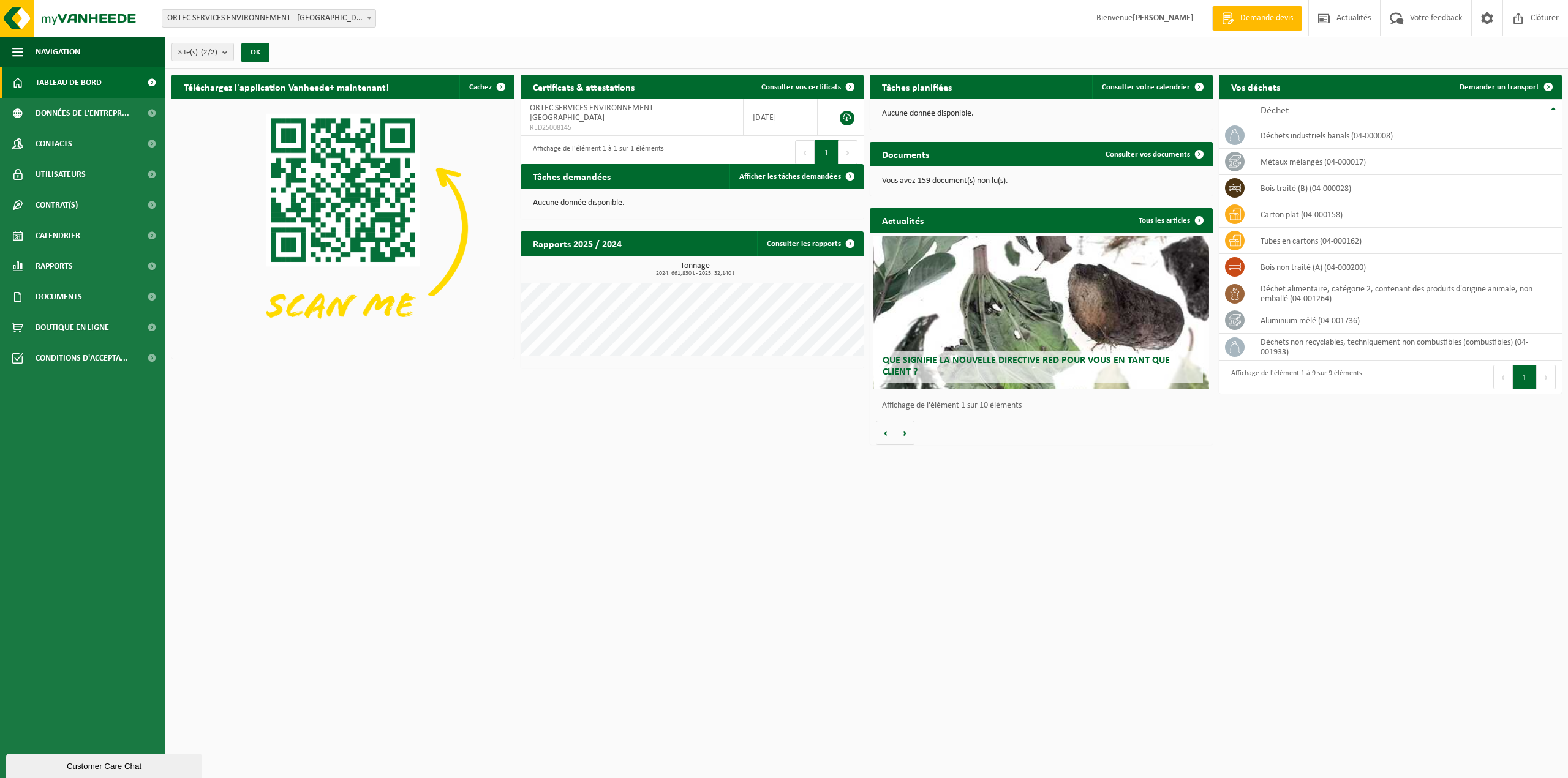
click at [1022, 356] on span "Que signifie la nouvelle directive RED pour vous en tant que client ?" at bounding box center [1026, 366] width 287 height 21
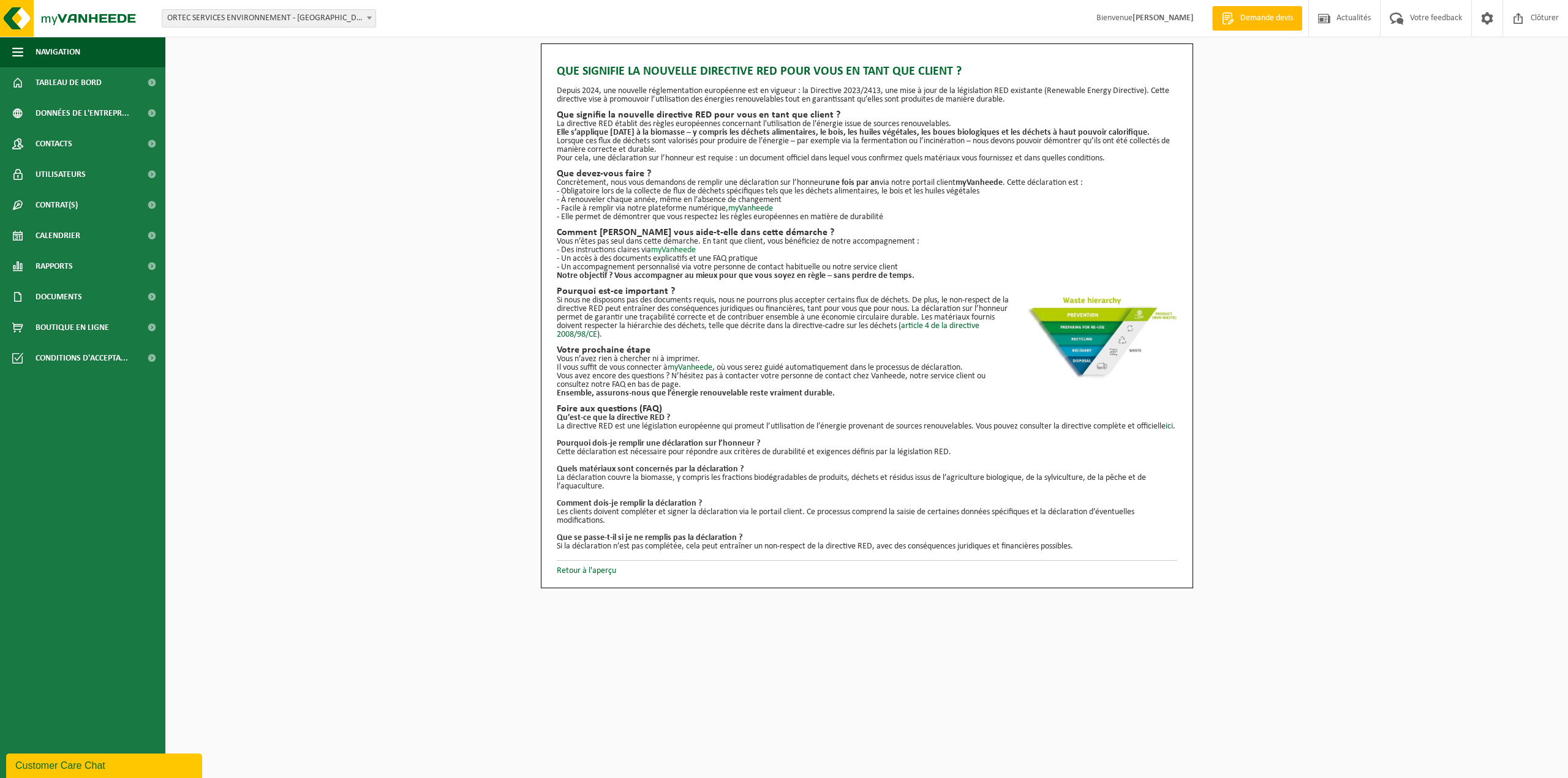
click at [675, 251] on link "myVanheede" at bounding box center [673, 250] width 44 height 9
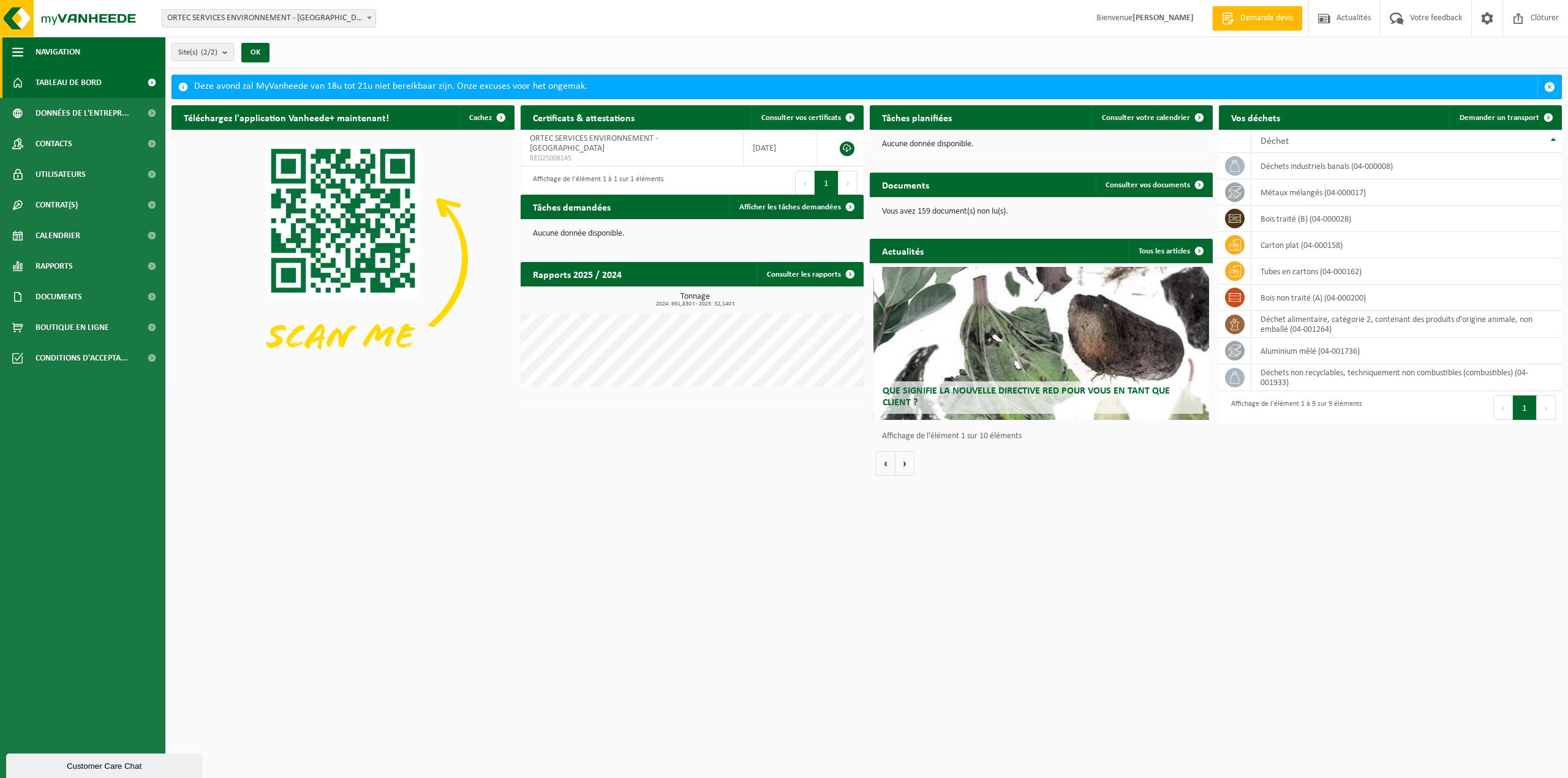
click at [22, 52] on span "button" at bounding box center [18, 52] width 11 height 31
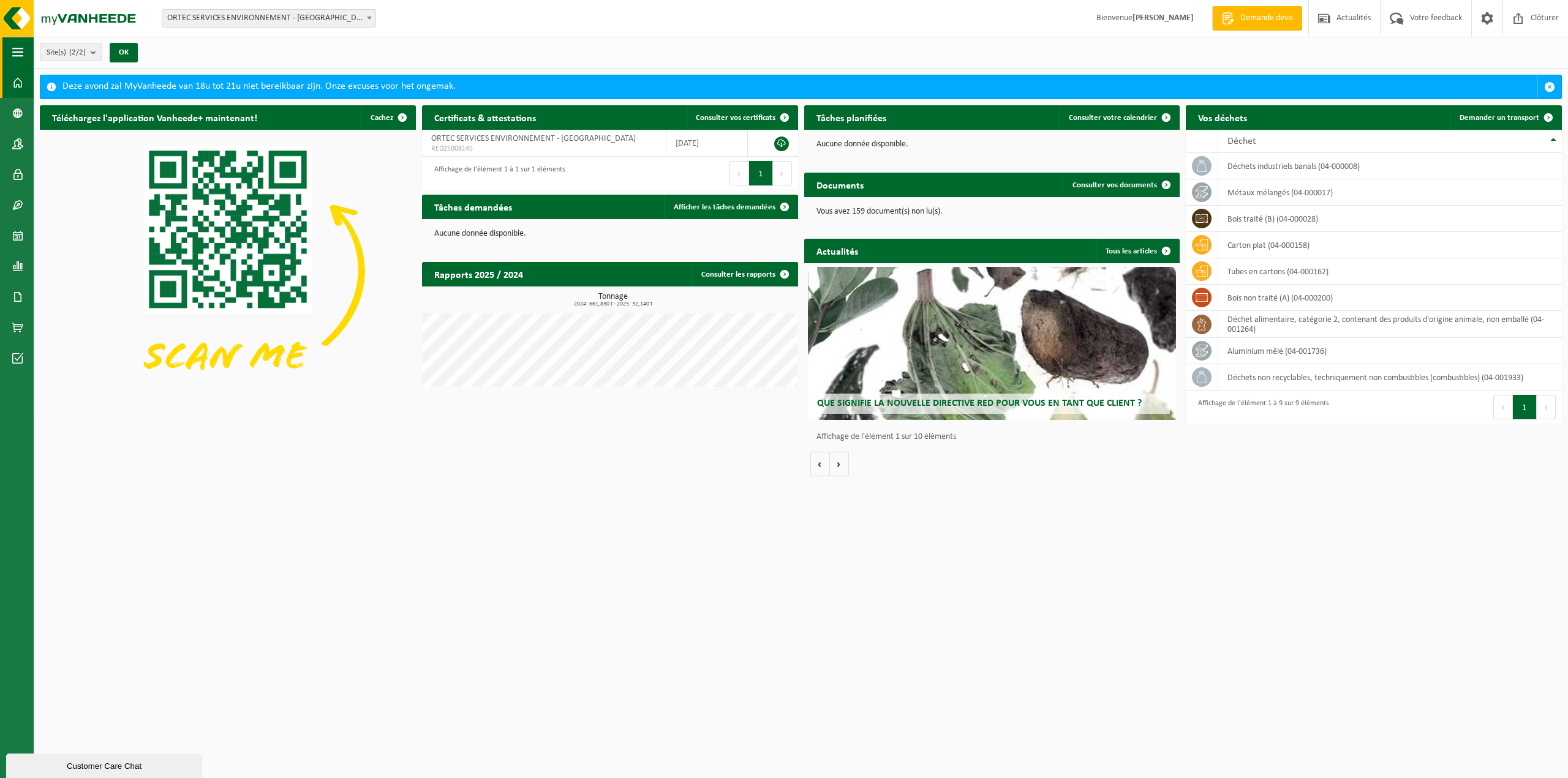
click at [22, 52] on span "button" at bounding box center [18, 52] width 11 height 31
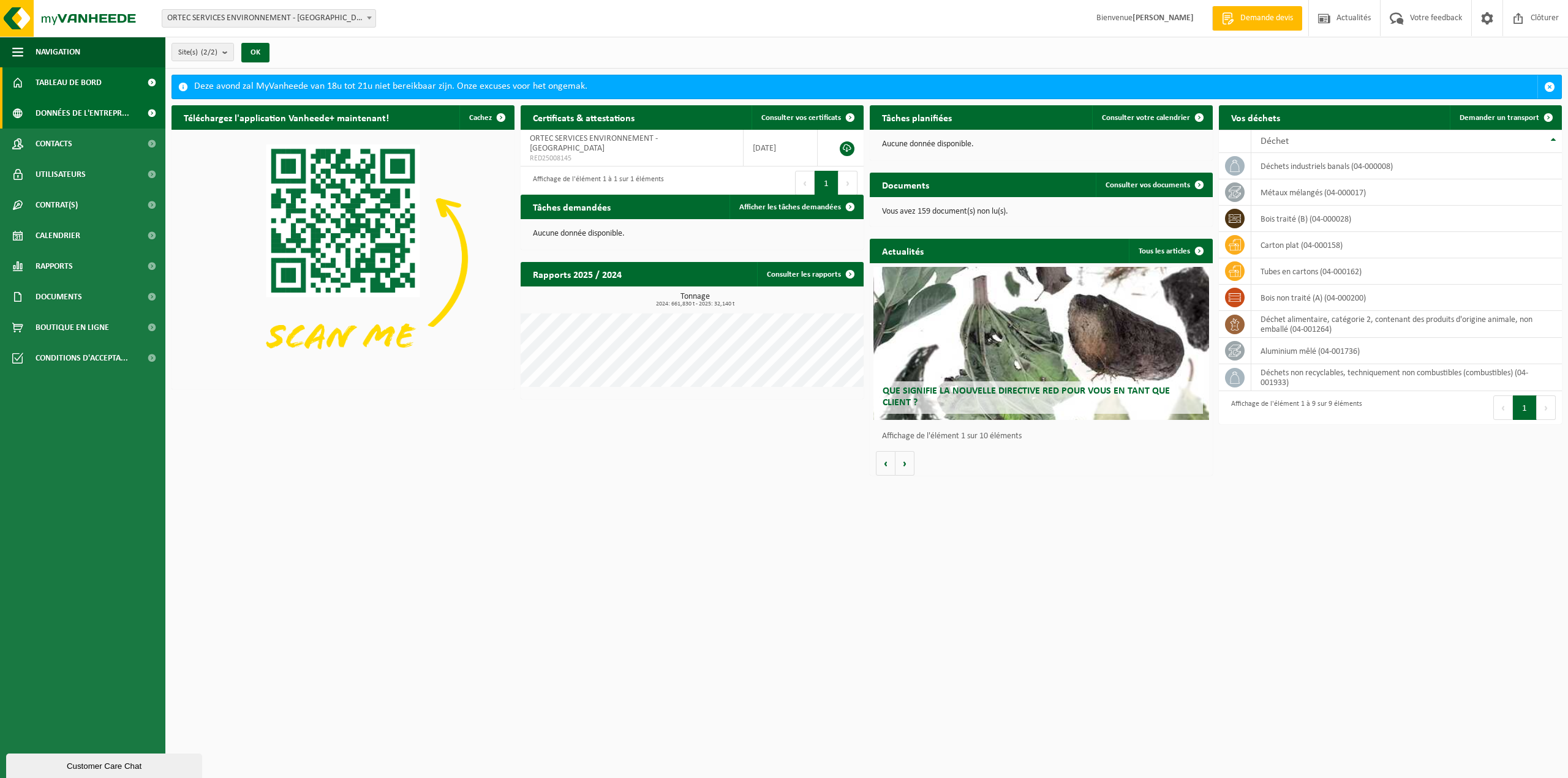
click at [49, 110] on span "Données de l'entrepr..." at bounding box center [83, 113] width 94 height 31
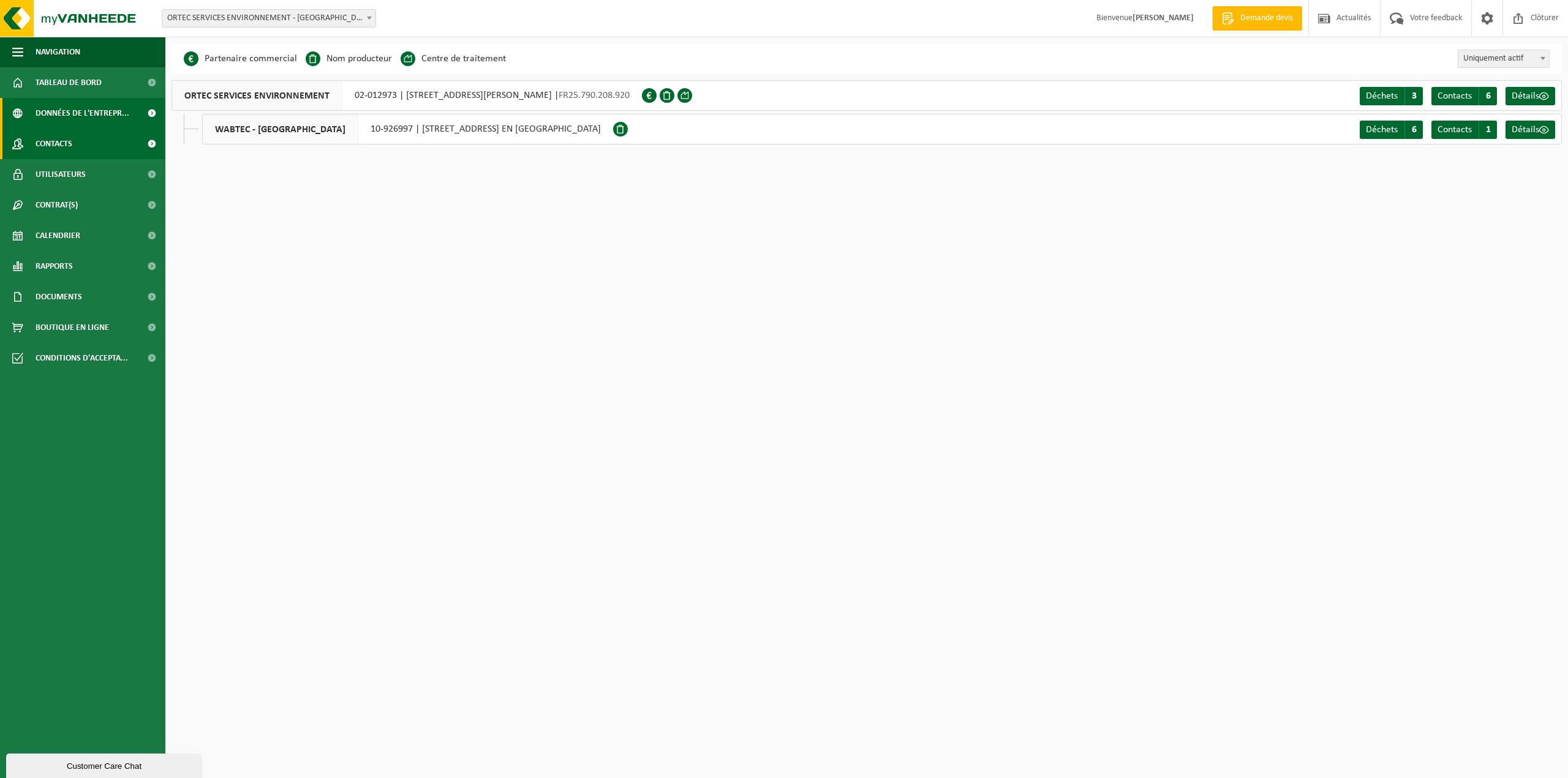
click at [50, 143] on span "Contacts" at bounding box center [54, 143] width 37 height 31
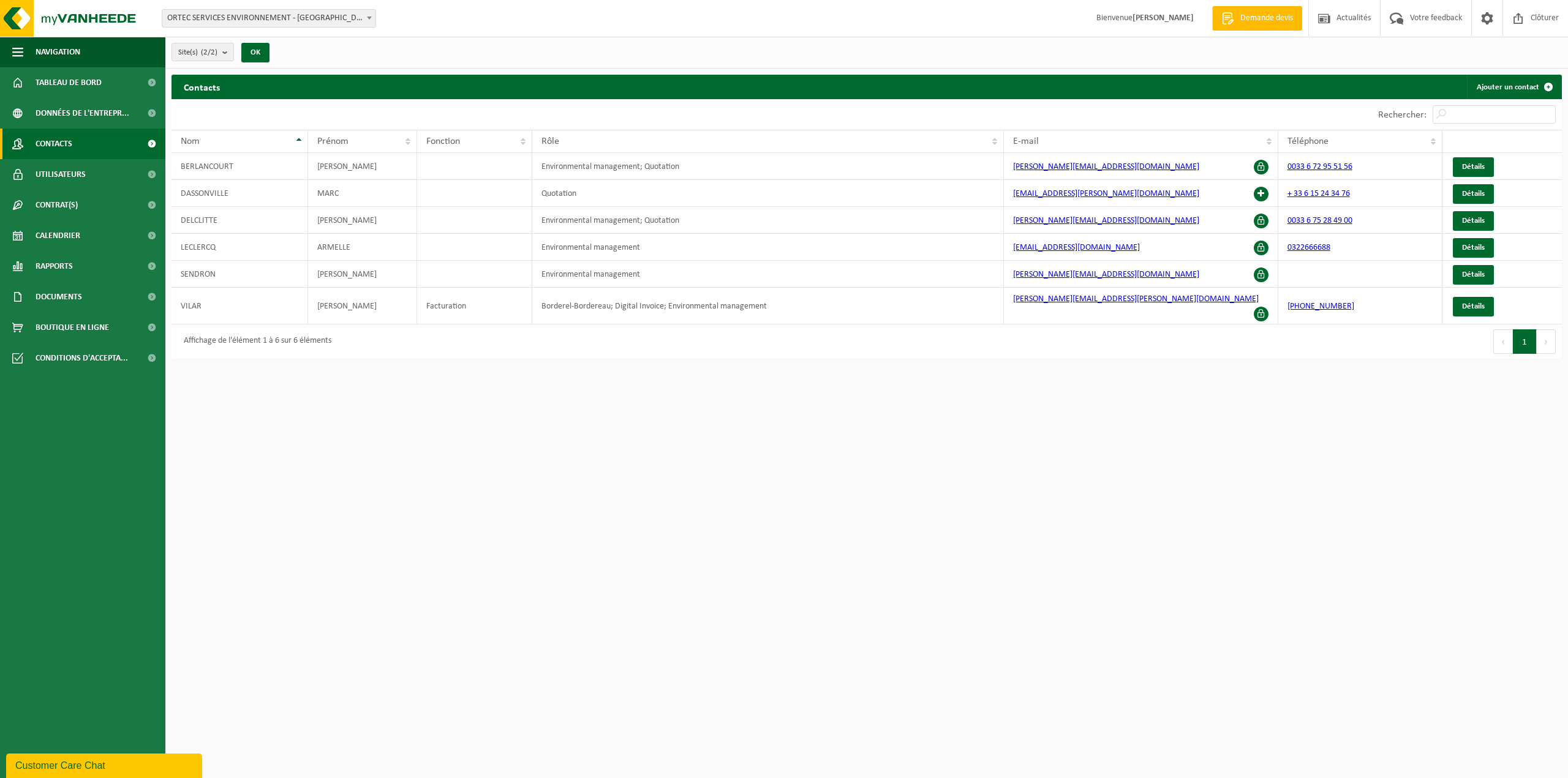
click at [51, 174] on span "Utilisateurs" at bounding box center [61, 174] width 50 height 31
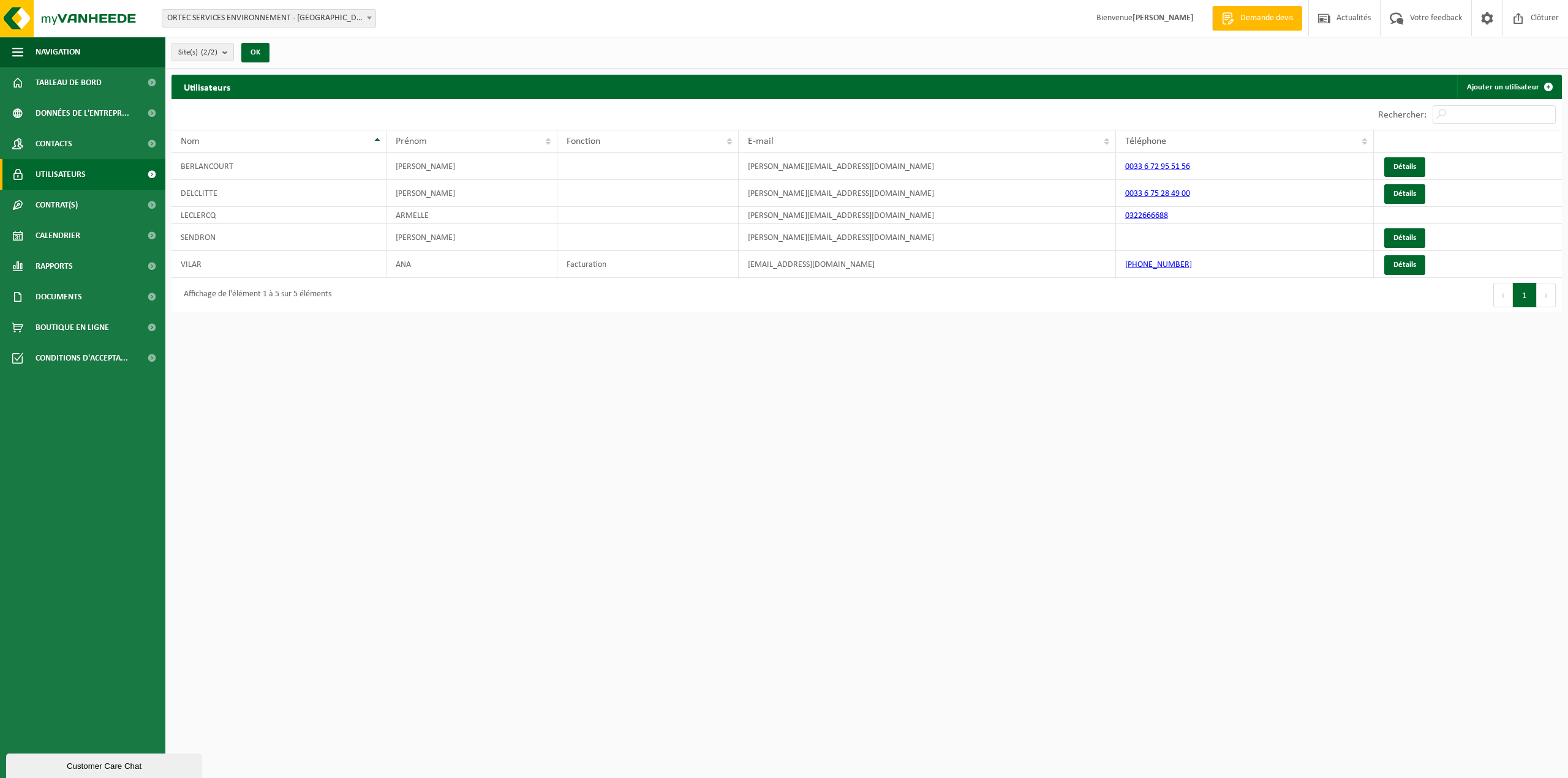
click at [53, 209] on span "Contrat(s)" at bounding box center [56, 205] width 42 height 31
click at [59, 241] on span "Contrat(s) actif(s)" at bounding box center [70, 236] width 65 height 23
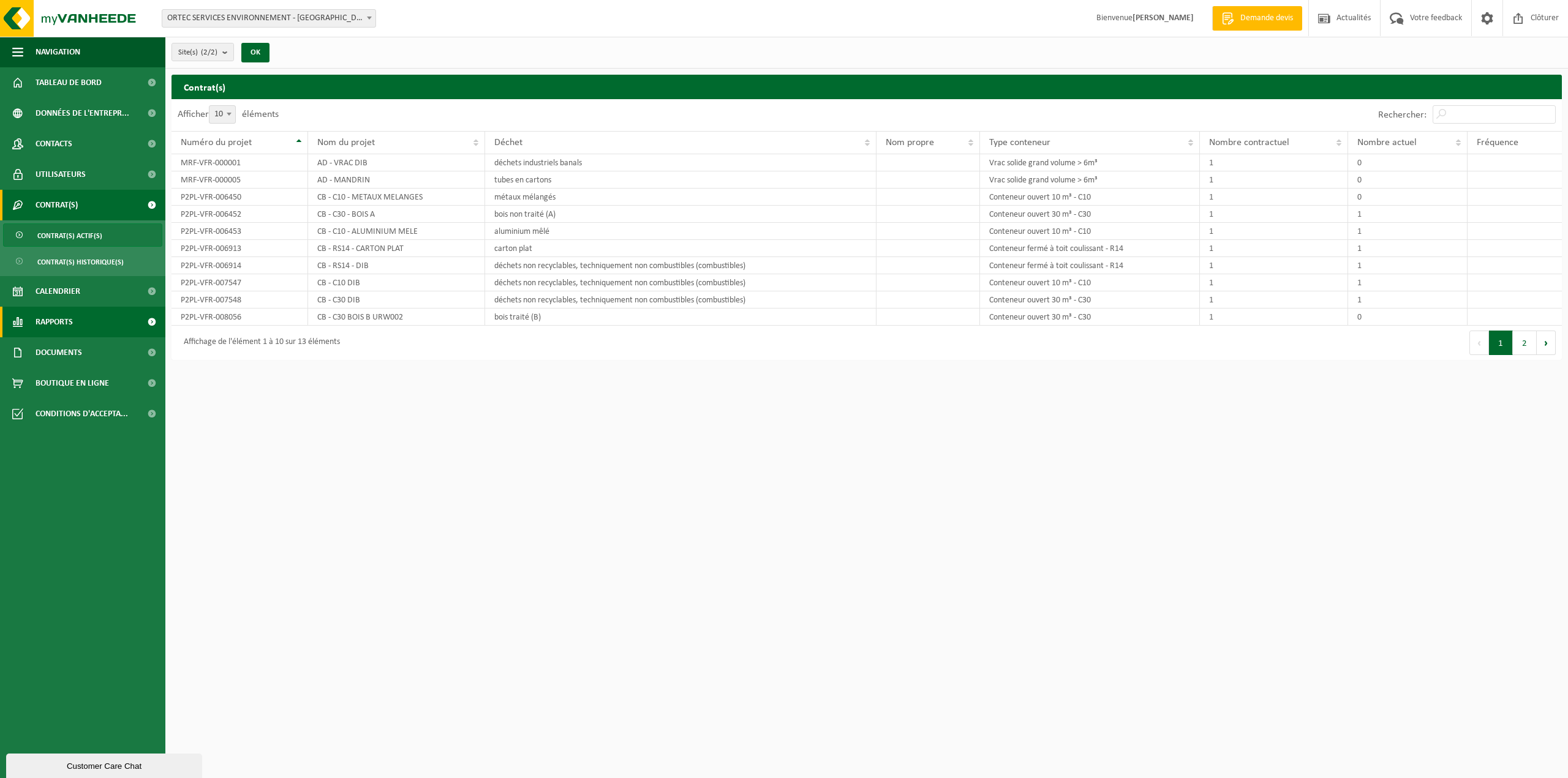
click at [41, 323] on span "Rapports" at bounding box center [55, 322] width 38 height 31
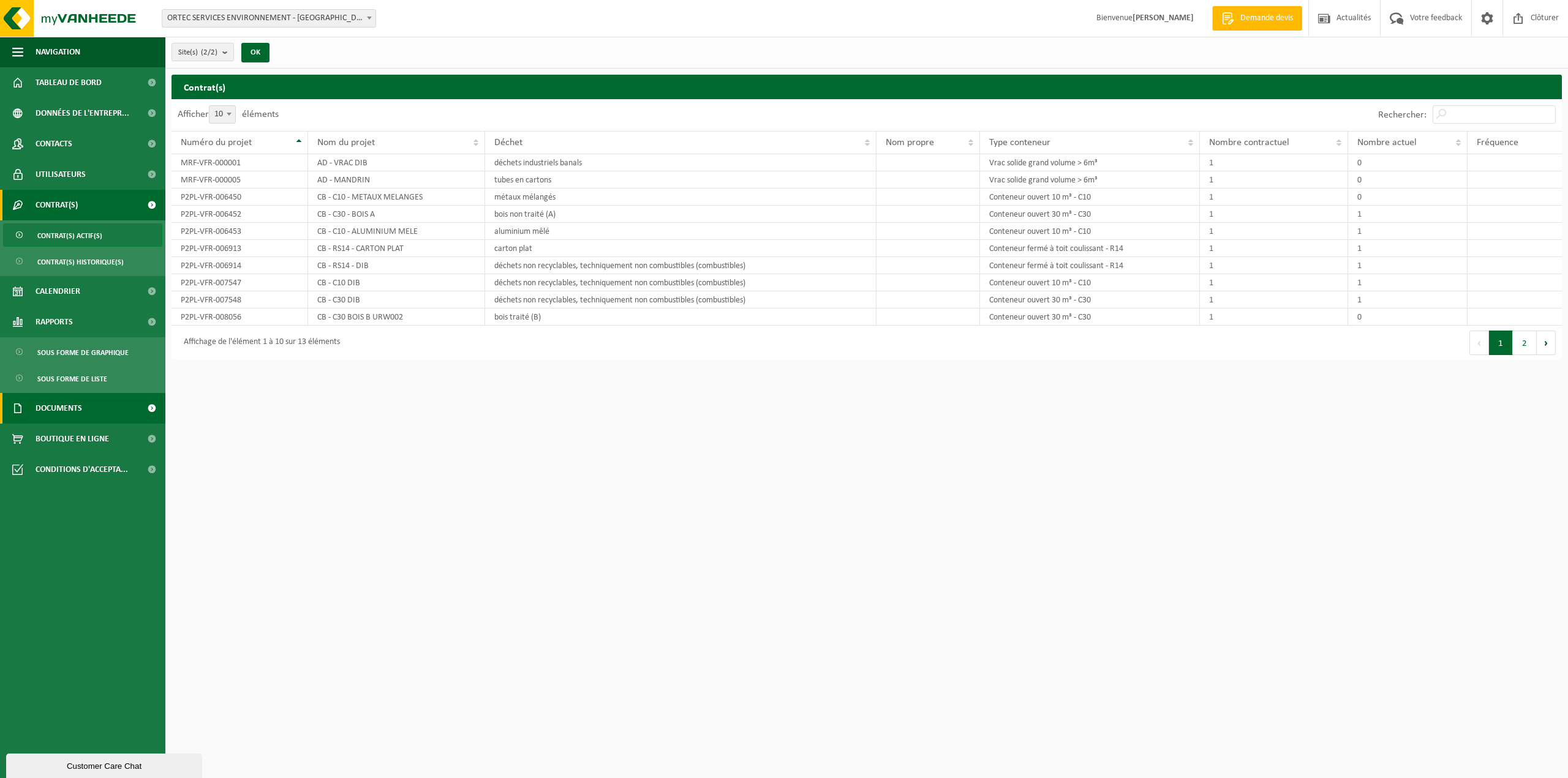
click at [75, 407] on span "Documents" at bounding box center [59, 408] width 46 height 31
click at [48, 469] on span "Documents" at bounding box center [58, 465] width 41 height 23
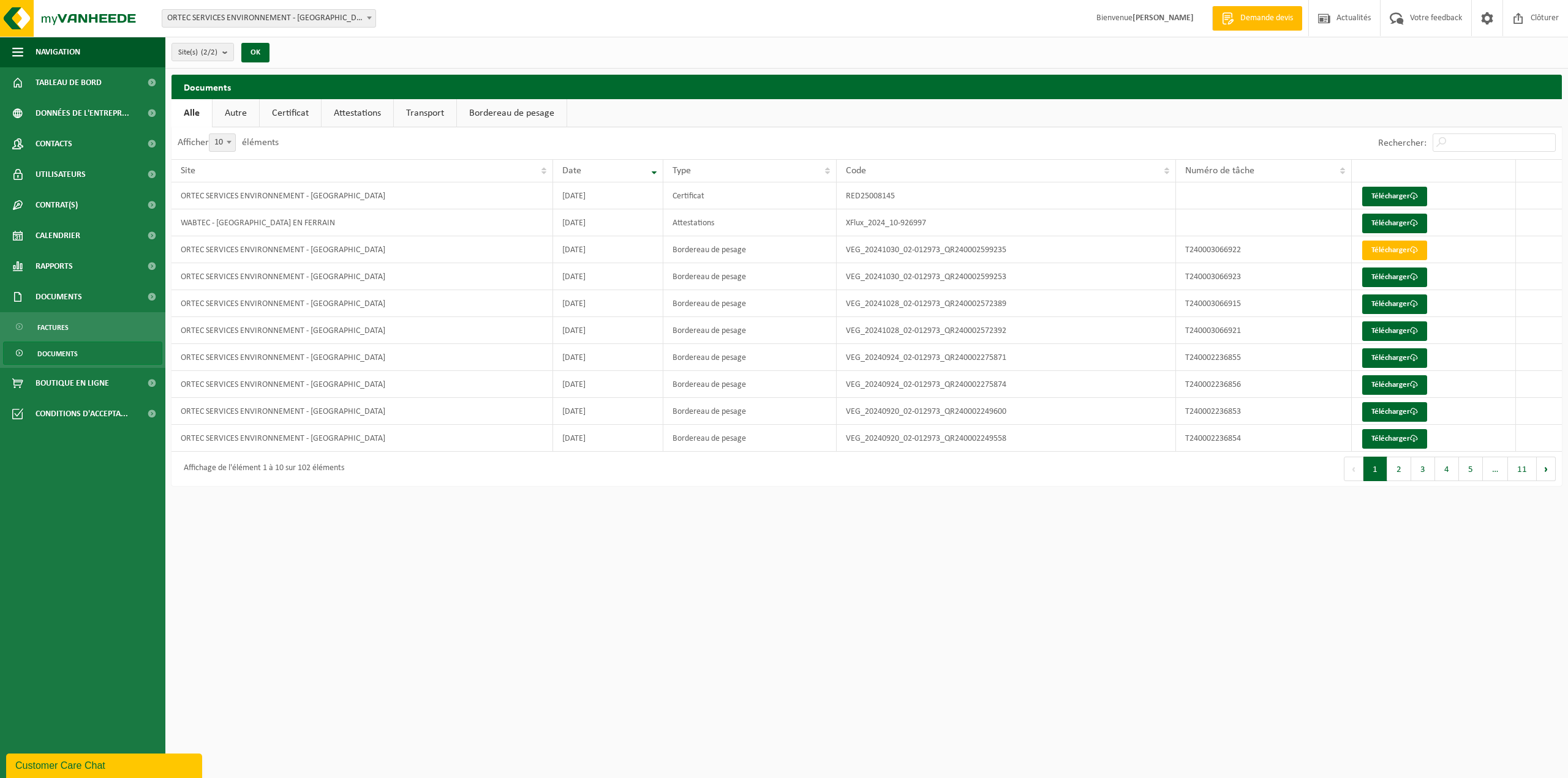
click at [240, 113] on link "Autre" at bounding box center [236, 113] width 46 height 28
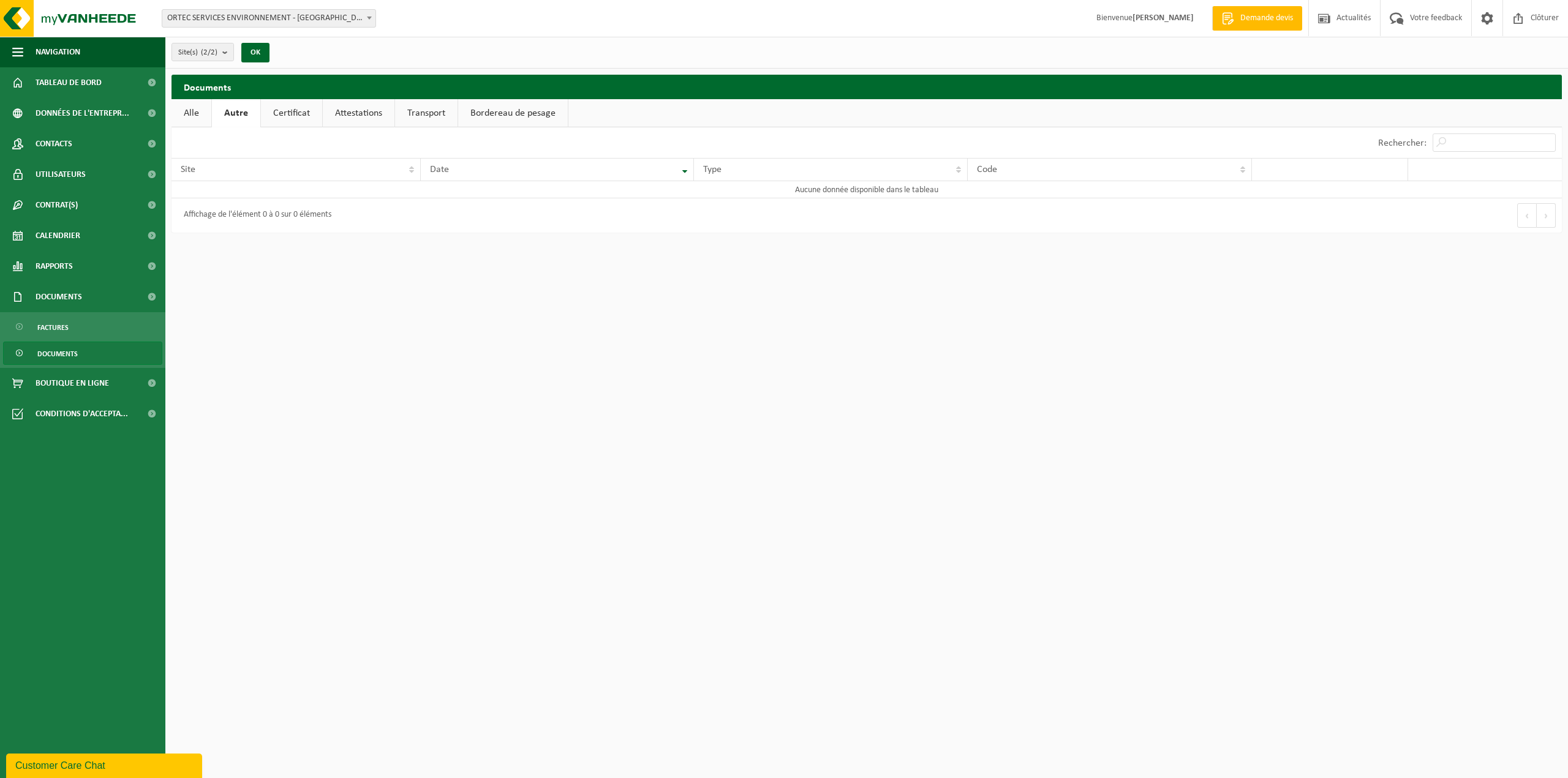
click at [282, 112] on link "Certificat" at bounding box center [291, 113] width 61 height 28
click at [1268, 194] on link "Télécharger" at bounding box center [1270, 195] width 65 height 19
click at [354, 107] on link "Attestations" at bounding box center [357, 113] width 71 height 28
click at [426, 113] on link "Transport" at bounding box center [427, 113] width 63 height 28
click at [496, 113] on link "Bordereau de pesage" at bounding box center [513, 113] width 110 height 28
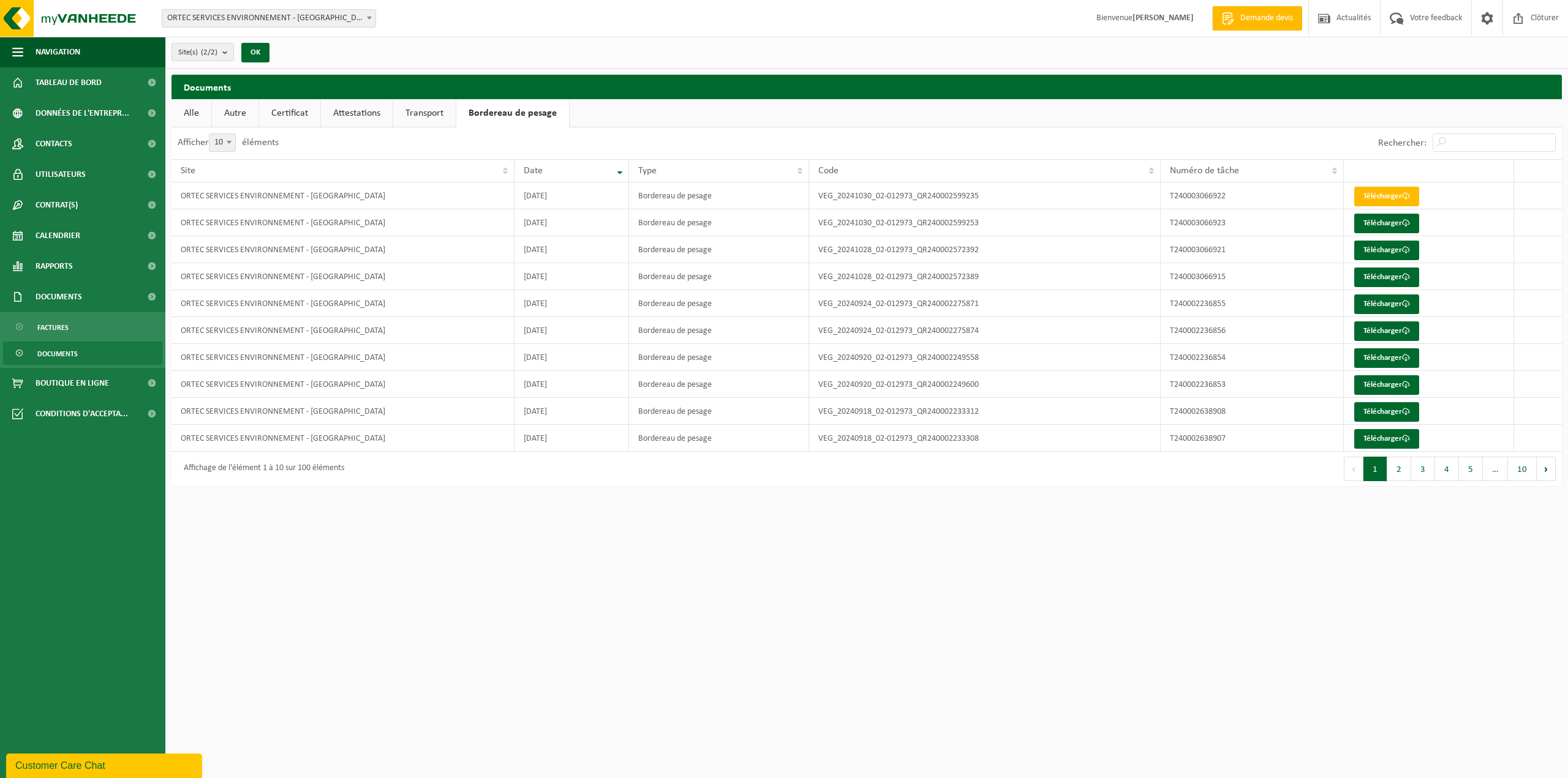
click at [418, 114] on link "Transport" at bounding box center [425, 113] width 63 height 28
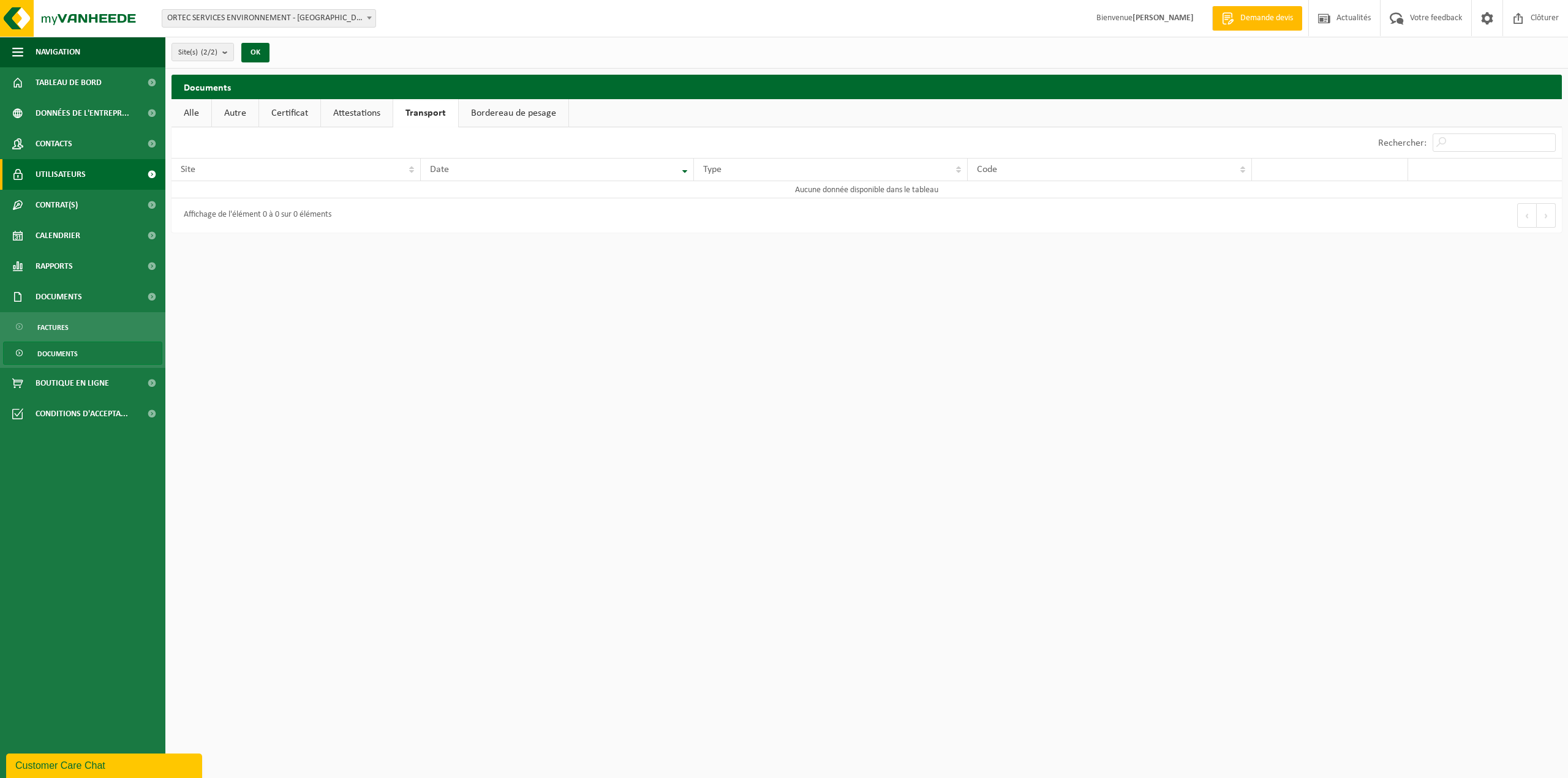
drag, startPoint x: 63, startPoint y: 178, endPoint x: 58, endPoint y: 158, distance: 20.6
click at [63, 178] on span "Utilisateurs" at bounding box center [61, 174] width 50 height 31
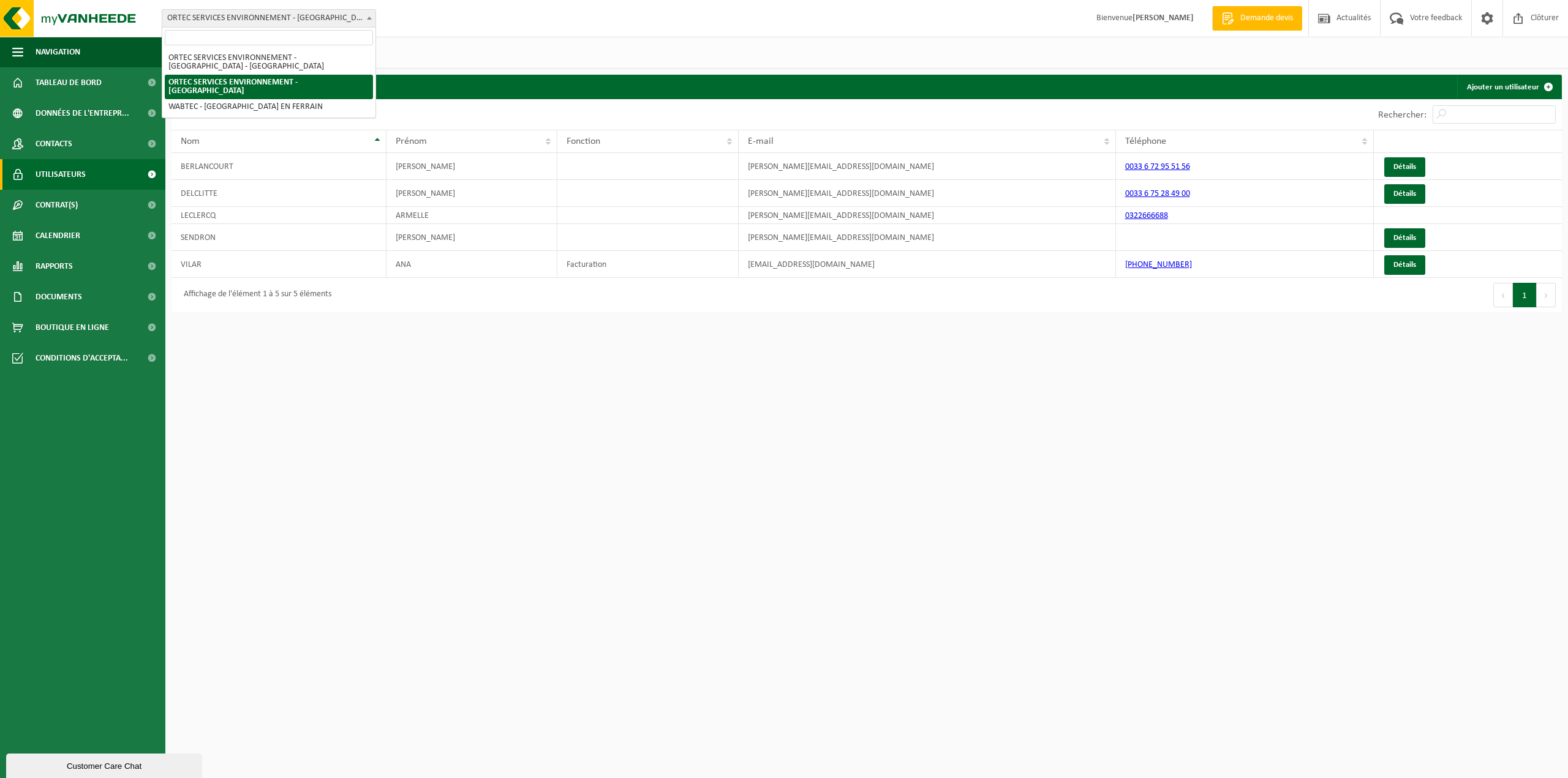
click at [303, 16] on span "ORTEC SERVICES ENVIRONNEMENT - [GEOGRAPHIC_DATA]" at bounding box center [269, 18] width 213 height 17
click at [711, 36] on div "Site: ORTEC SERVICES ENVIRONNEMENT - [GEOGRAPHIC_DATA] - [GEOGRAPHIC_DATA] ORTE…" at bounding box center [784, 19] width 1568 height 38
click at [56, 274] on span "Rapports" at bounding box center [55, 266] width 38 height 31
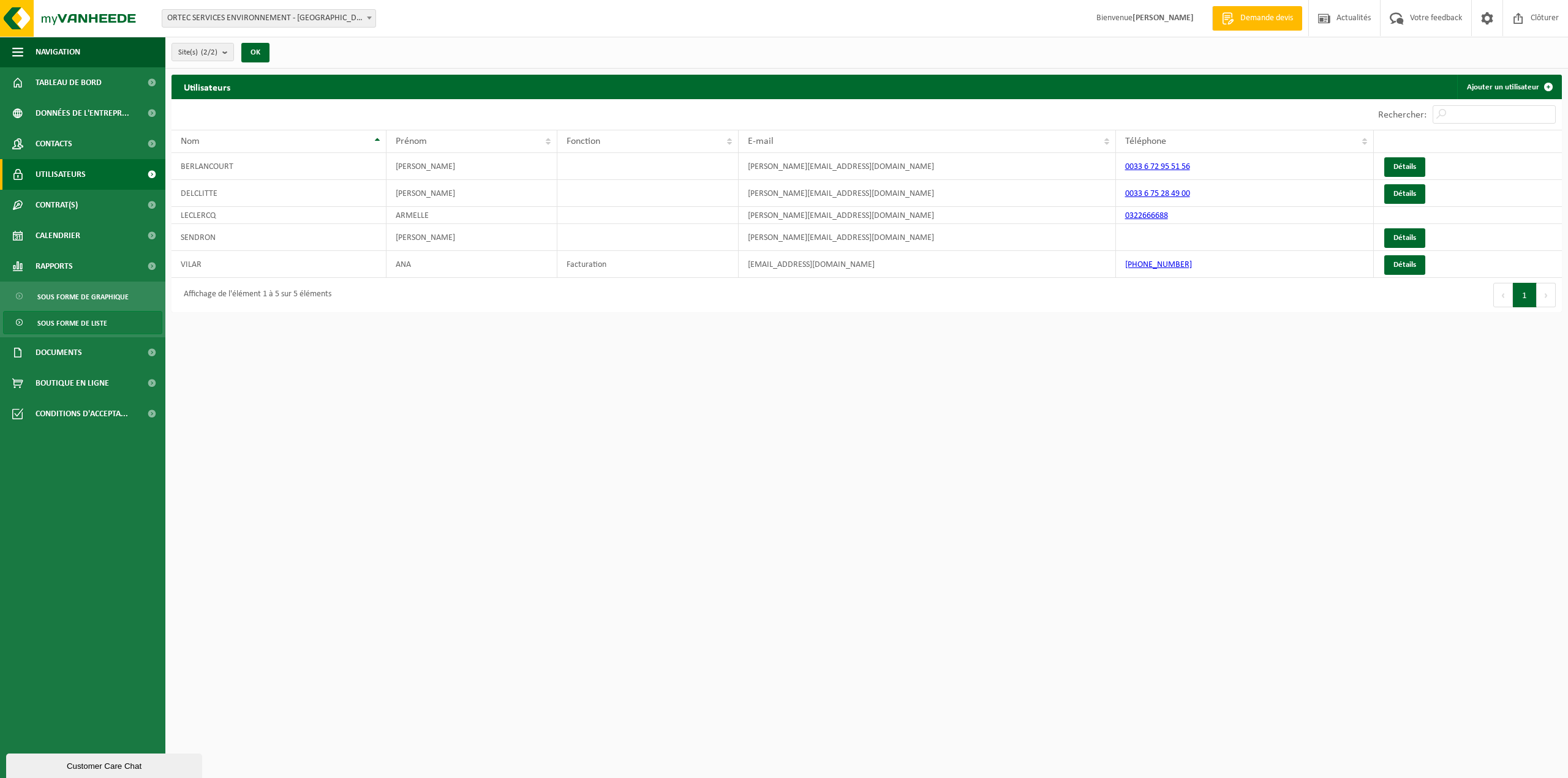
click at [63, 314] on span "Sous forme de liste" at bounding box center [72, 323] width 70 height 23
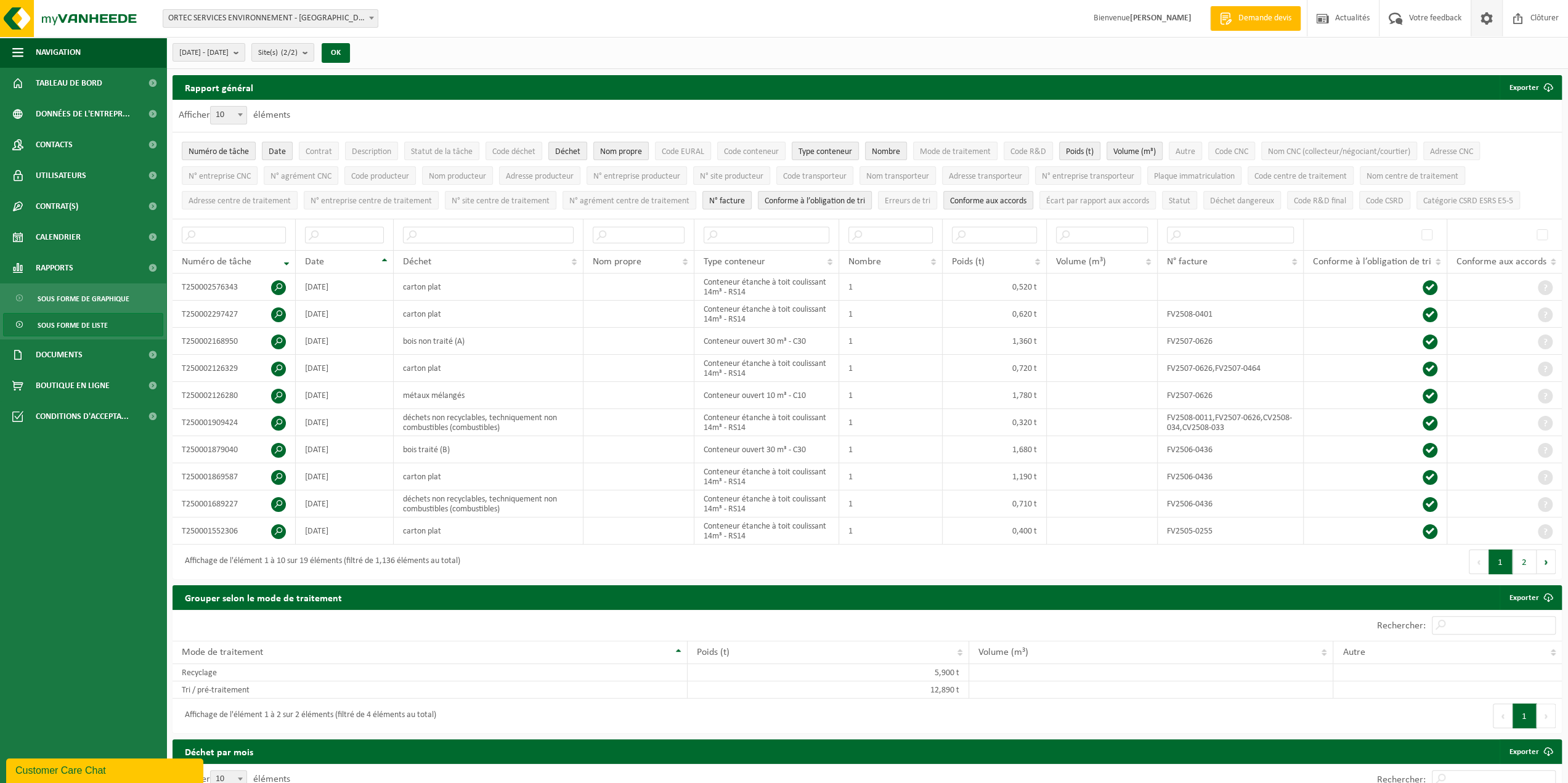
click at [1489, 18] on span at bounding box center [1486, 18] width 18 height 37
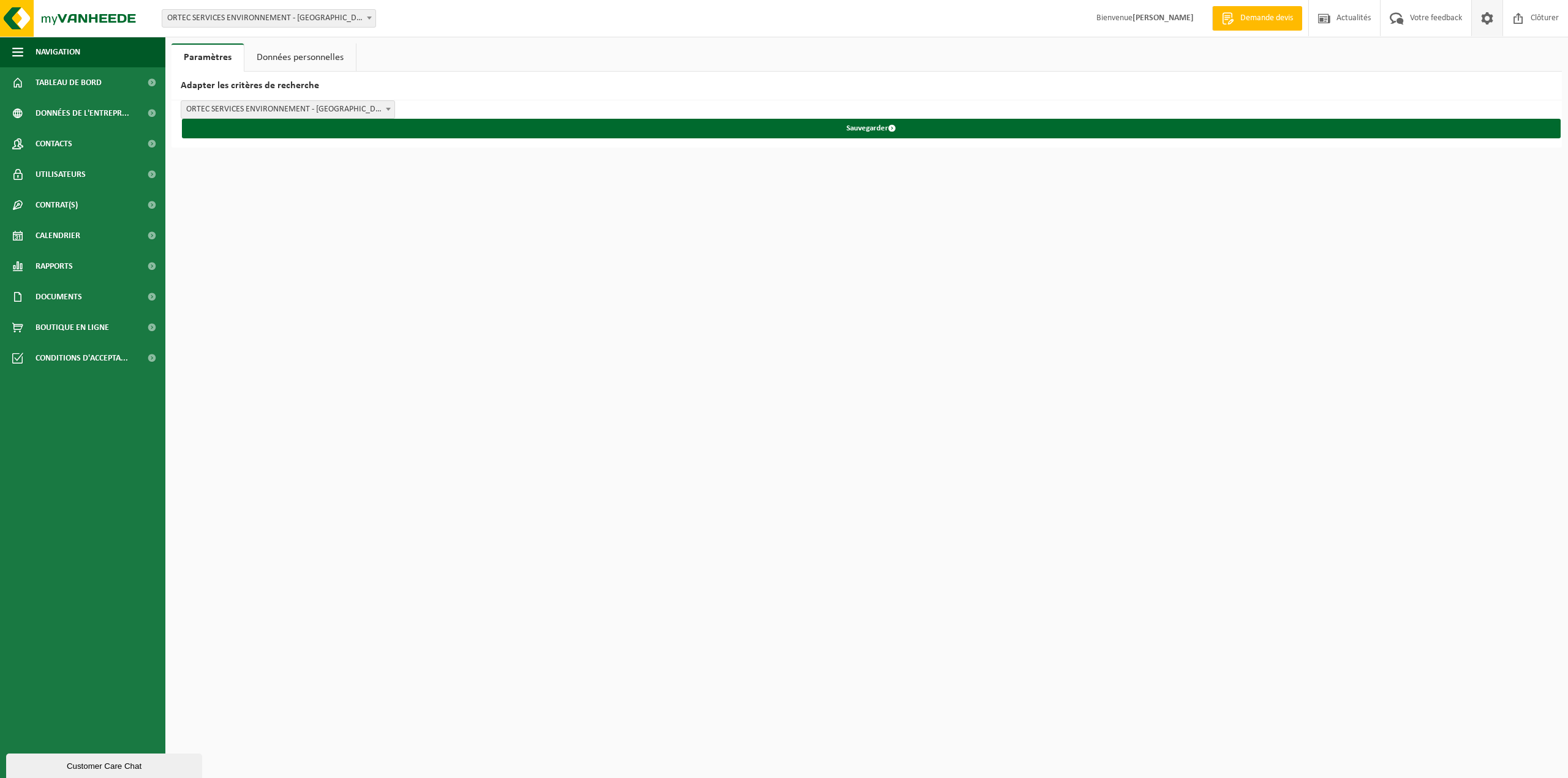
click at [290, 58] on link "Données personnelles" at bounding box center [300, 57] width 112 height 28
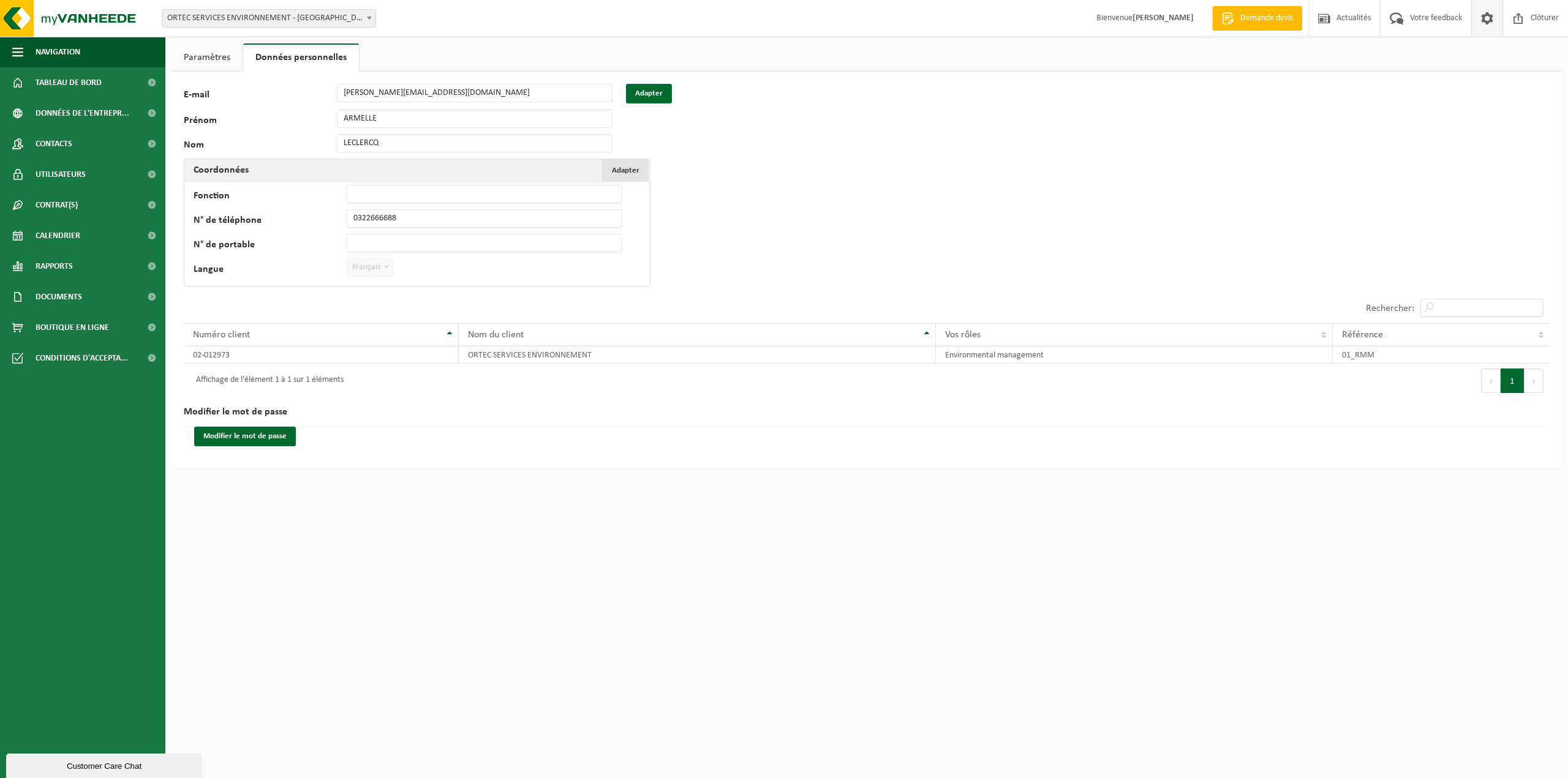
click at [638, 171] on span "Adapter" at bounding box center [625, 170] width 28 height 8
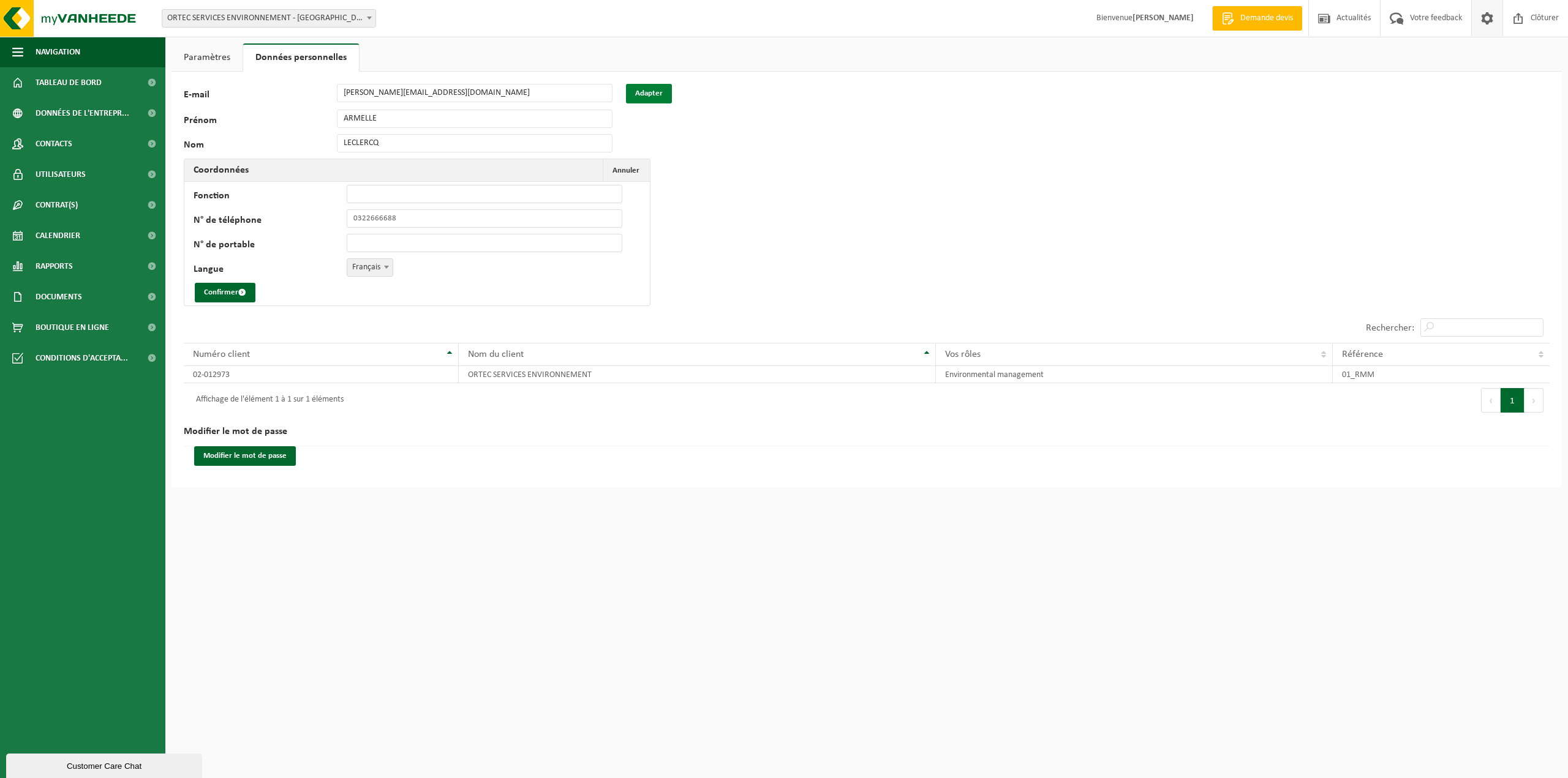
click at [637, 92] on button "Adapter" at bounding box center [649, 93] width 46 height 19
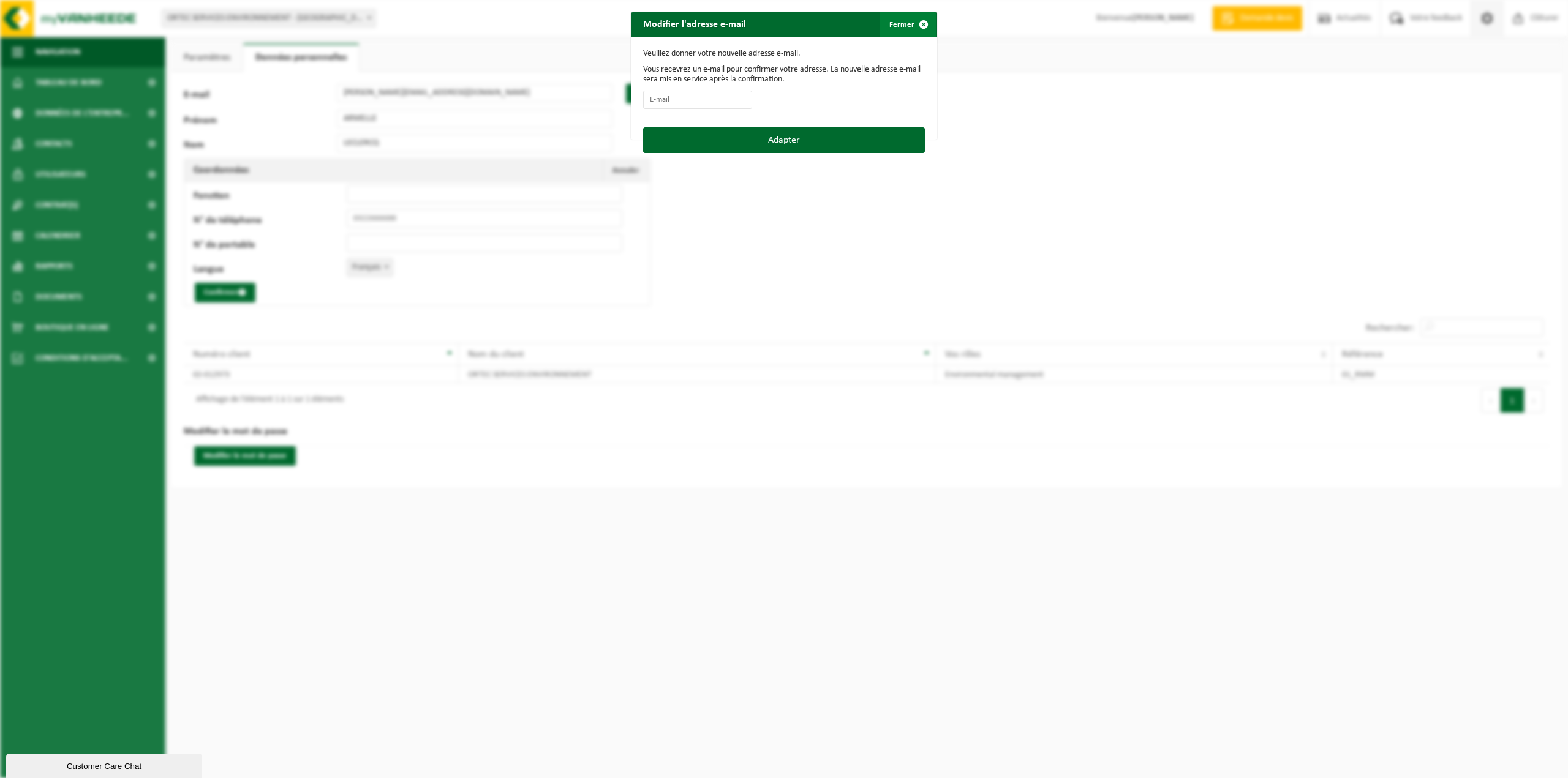
click at [925, 25] on span "button" at bounding box center [923, 24] width 24 height 24
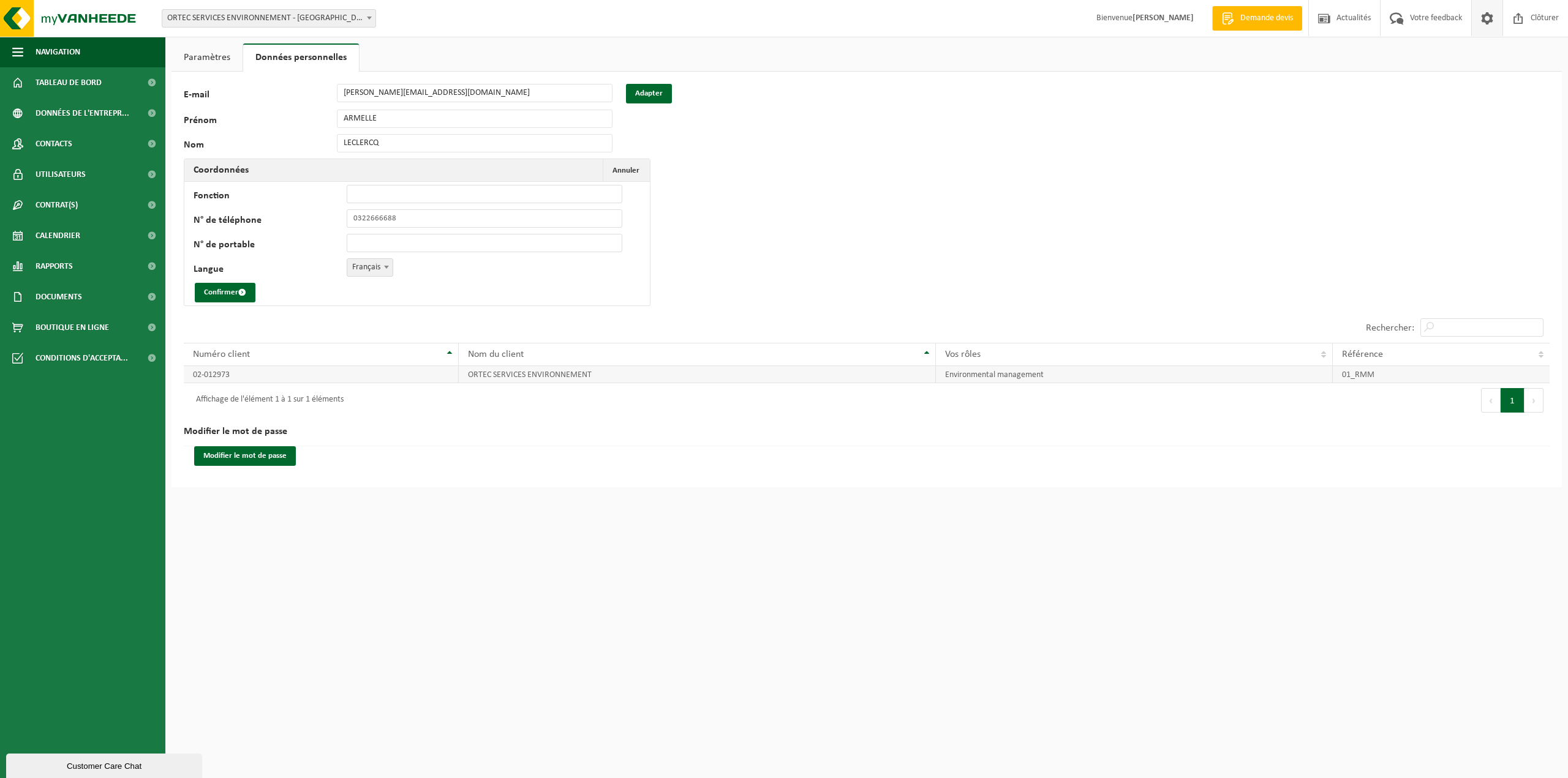
click at [1035, 374] on td "Environmental management" at bounding box center [1134, 375] width 396 height 17
click at [44, 207] on span "Contrat(s)" at bounding box center [56, 205] width 42 height 31
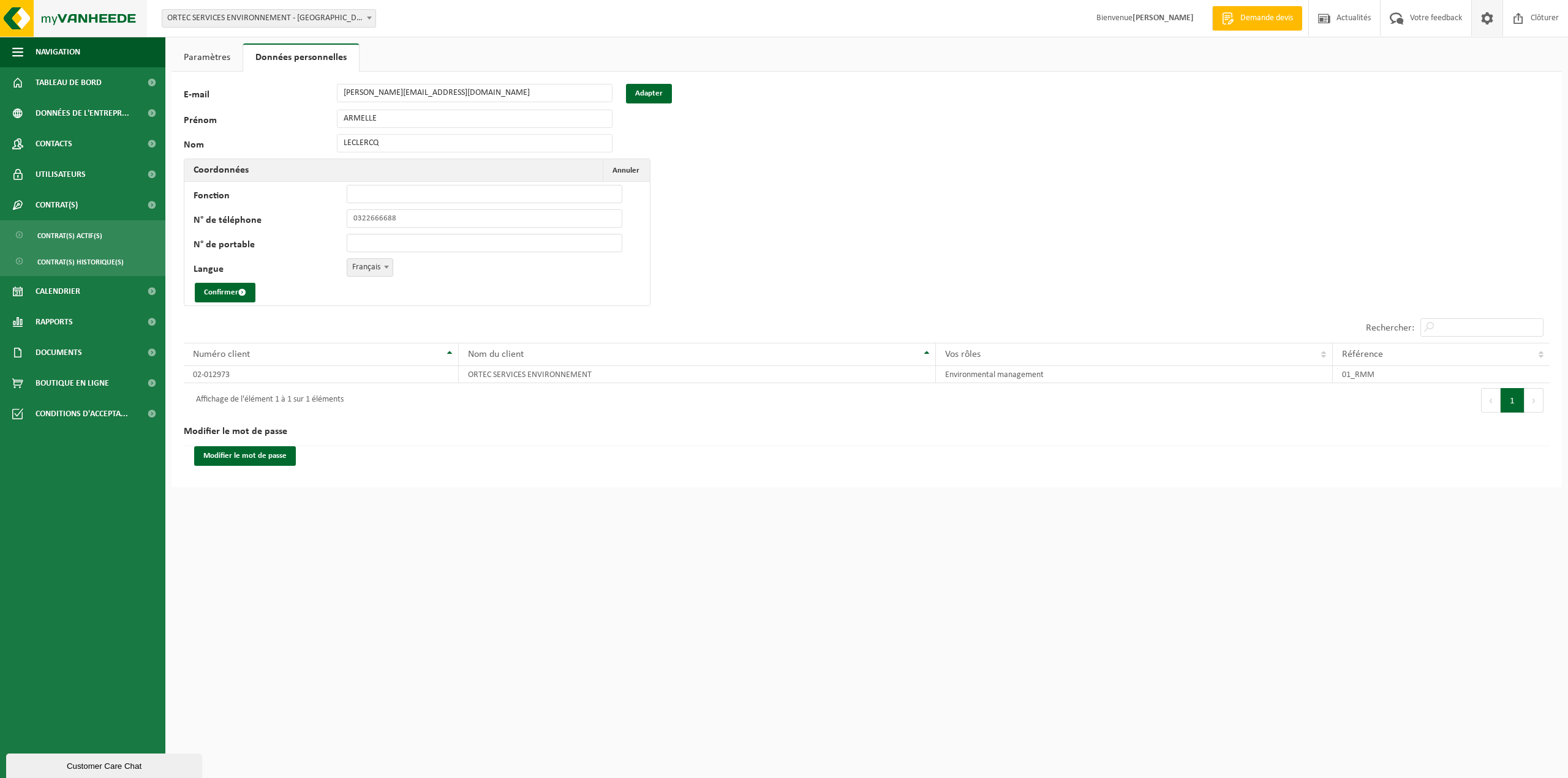
click at [32, 14] on img at bounding box center [73, 18] width 147 height 37
